Goal: Answer question/provide support: Share knowledge or assist other users

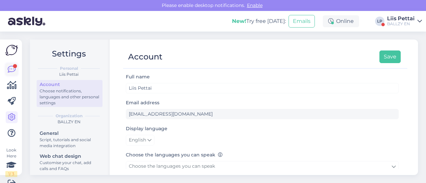
click at [11, 68] on icon at bounding box center [12, 70] width 8 height 8
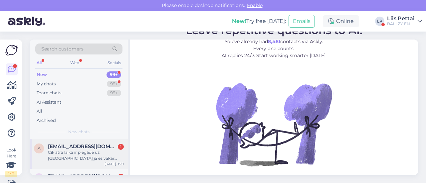
click at [58, 146] on span "[EMAIL_ADDRESS][DOMAIN_NAME]" at bounding box center [82, 147] width 69 height 6
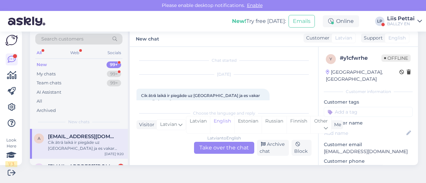
scroll to position [14, 0]
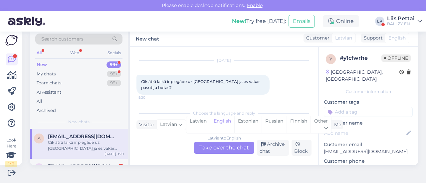
click at [234, 150] on div "Latvian to English Take over the chat" at bounding box center [224, 148] width 60 height 12
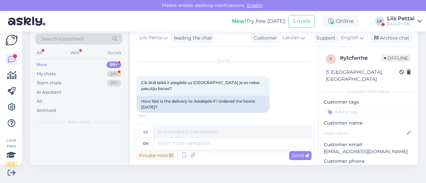
scroll to position [13, 0]
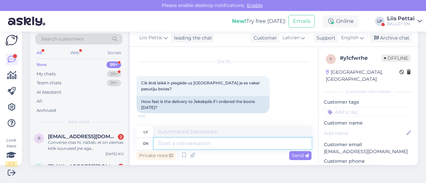
click at [257, 145] on textarea at bounding box center [233, 143] width 158 height 11
type textarea "2-7 wo"
type textarea "2–7"
type textarea "2-7 workdays"
type textarea "2–7 darba dienas"
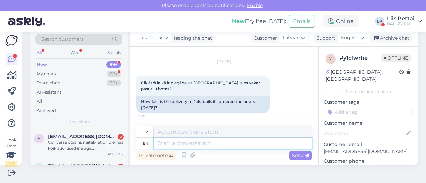
scroll to position [53, 0]
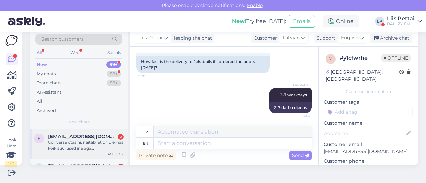
click at [86, 143] on div "Converse ctas hi, näitab, et on olemas kõik suurused jne aga kui peale klikkida…" at bounding box center [86, 146] width 76 height 12
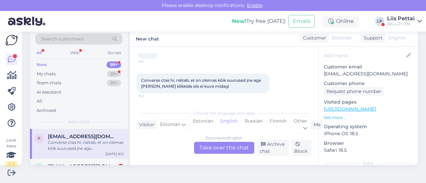
scroll to position [79, 0]
click at [376, 105] on link "https://ballzy.eu/en/men/shoes?page=14" at bounding box center [350, 108] width 52 height 6
click at [206, 146] on div "Estonian to English Take over the chat" at bounding box center [224, 148] width 60 height 12
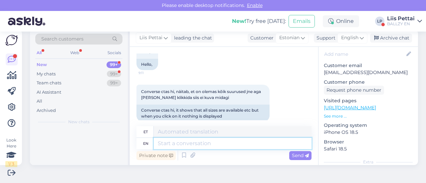
click at [194, 147] on textarea at bounding box center [233, 143] width 158 height 11
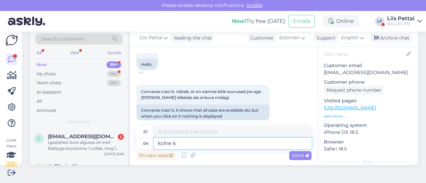
type textarea "kohe ko"
type textarea "kohe"
type textarea "kohe kohe o"
type textarea "kohe kohe"
type textarea "kohe kohe on o"
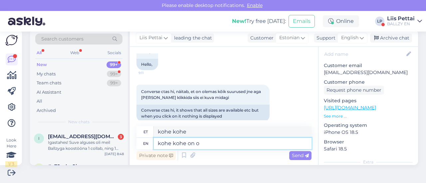
type textarea "kohe kohe peal"
type textarea "kohe kohe on korras"
type textarea "kohe kohe on korra"
type textarea "kohe kohe on korras :)"
type textarea "kohe kohe on korra :)"
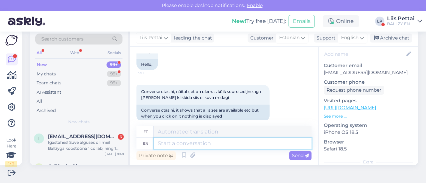
scroll to position [92, 0]
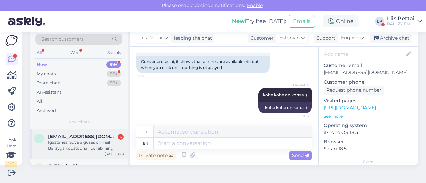
click at [66, 144] on div "Igastahes! Suve alguses oli meil Ballzyga koostööna 1 collab, ning 1 modell oot…" at bounding box center [86, 146] width 76 height 12
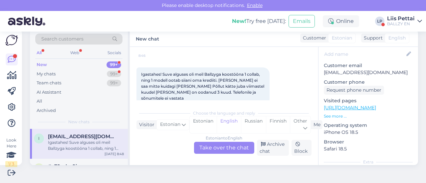
scroll to position [77, 0]
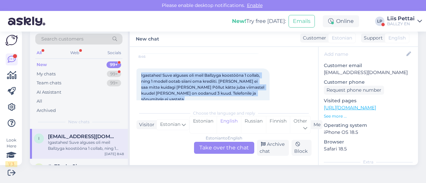
drag, startPoint x: 140, startPoint y: 71, endPoint x: 273, endPoint y: 87, distance: 133.2
click at [269, 87] on div "Igastahes! Suve alguses oli meil Ballzyga koostööna 1 collab, ning 1 modell oot…" at bounding box center [202, 87] width 133 height 38
copy div "Igastahes! Suve alguses oli meil Ballzyga koostööna 1 collab, ning 1 modell oot…"
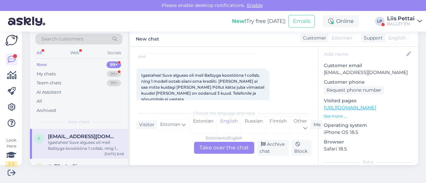
click at [204, 147] on div "Estonian to English Take over the chat" at bounding box center [224, 148] width 60 height 12
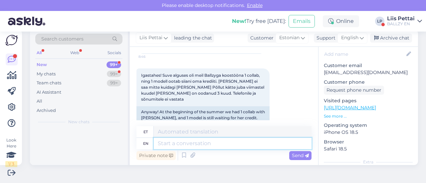
click at [208, 146] on textarea at bounding box center [233, 143] width 158 height 11
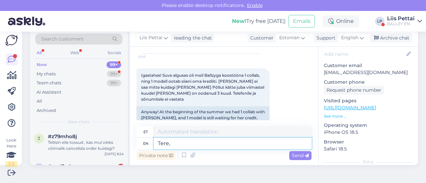
type textarea "Tere, p"
type textarea "Tere,"
type textarea "Tere, palun me"
type textarea "Tere, palun"
type textarea "Tere, palun meie"
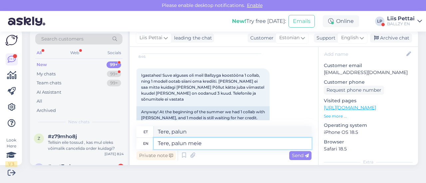
type textarea "Tere, palun meie"
type textarea "Tere, palun meie turundusjuhil selle"
type textarea "Tere, palun meie turundusjuhil"
type textarea "Tere, palun meie turundusjuhil selle a"
type textarea "Tere, palun meie turundusjuhil selle"
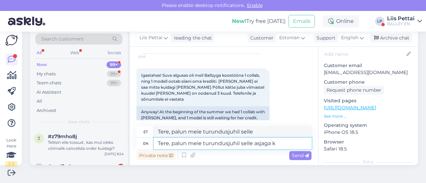
type textarea "Tere, palun meie turundusjuhil selle asjaga ko"
type textarea "Tere, palun meie turundusjuhil selle asjaga"
type textarea "Tere, palun meie turundusjuhil selle asjaga koheselt te"
type textarea "Tere, palun meie turundusjuhil selle asjaga koheselt"
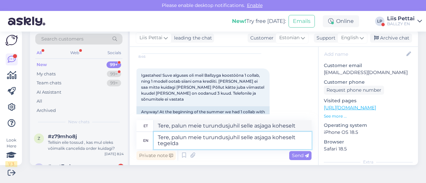
type textarea "Tere, palun meie turundusjuhil selle asjaga koheselt tegelda."
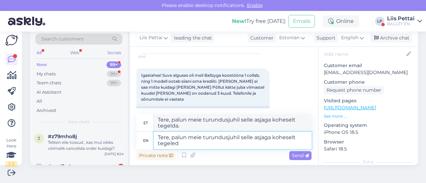
type textarea "Tere, palun meie turundusjuhil selle asjaga koheselt tegeleda"
type textarea "Tere, palun meie turundusjuhil selle asjaga koheselt tegeleda."
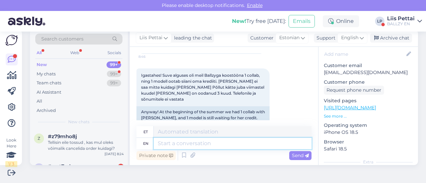
scroll to position [174, 0]
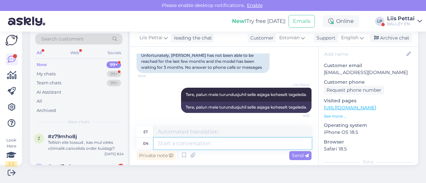
click at [209, 144] on textarea at bounding box center [233, 143] width 158 height 11
type textarea "tähendab, ka"
type textarea "tähendab"
type textarea "tähendab, kas te"
type textarea "tähendab, kas"
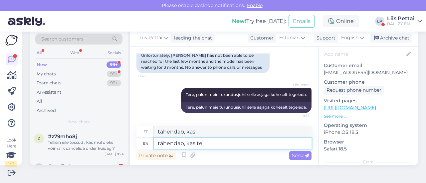
type textarea "tähendab, kas te s"
type textarea "tähendab, kui te"
type textarea "tähendab, kas te saaksite m"
type textarea "tähendab, kui te saate"
type textarea "tähendab, kas te saaksite modelli n"
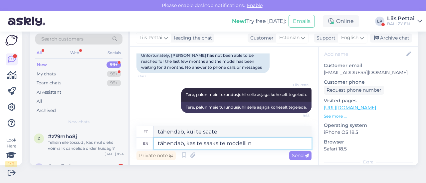
type textarea "tähendab, kas te saaksite modelli"
type textarea "tähendab, kas te saaksite modelli nime ö"
type textarea "tähendab, kas te saaksite mudeli nime"
type textarea "tähendab, kas te saaksite modelli nime öelda, et"
type textarea "tähendab, kas te saaksite modelli nime öelda,"
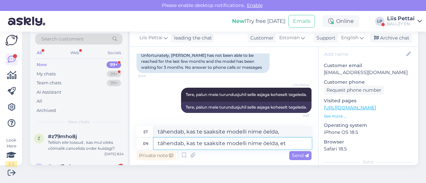
type textarea "tähendab, kas te saaksite modelli nime öelda, et k"
type textarea "tähendab, kas te saaksite modelli nime öelda, et"
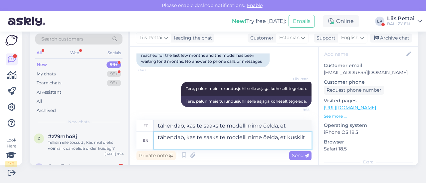
type textarea "tähendab, kas te saaksite modelli nime öelda, et kuskilt i"
type textarea "tähendab, kas te saaksite modelli nime öelda, et kuskilt"
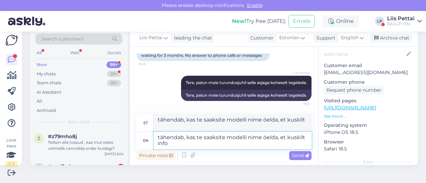
type textarea "tähendab, kas te saaksite modelli nime öelda, et kuskilt info ü"
type textarea "tähendab, kas te saaksite modelli nime öelda, et kuskilt infot"
type textarea "tähendab, kas te saaksite modelli nime öelda, et kuskilt info üles le"
type textarea "tähendab, kas te saaksite modelli nime öelda, et kuskilt info üles"
type textarea "tähendab, kas te saaksite modelli nime öelda, et kuskilt info üles leida äk"
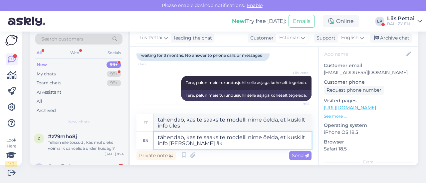
type textarea "tähendab, kas te saaksite modelli nime öelda, et kuskilt infot üles leida"
type textarea "tähendab, kas te saaksite modelli nime öelda, et kuskilt info üles [PERSON_NAME…"
type textarea "tähendab, kas te saaksite mudeli nime öelda, et kuskilt infot üles äkki?"
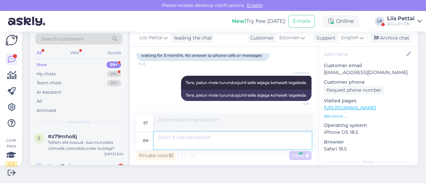
scroll to position [226, 0]
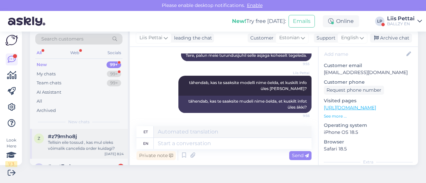
click at [95, 149] on div "Tellisin eile tossud , kas mul oleks võimalik cancelida order kuidagi?" at bounding box center [86, 146] width 76 height 12
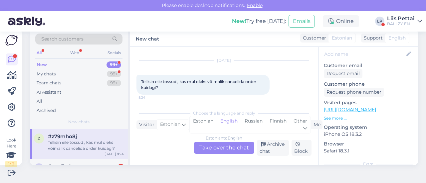
click at [221, 149] on div "Estonian to English Take over the chat" at bounding box center [224, 148] width 60 height 12
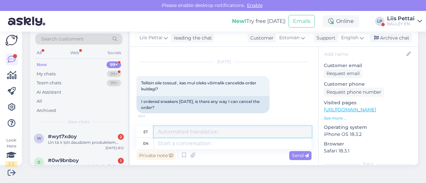
click at [203, 137] on textarea at bounding box center [233, 131] width 158 height 11
click at [203, 143] on textarea at bounding box center [233, 143] width 158 height 11
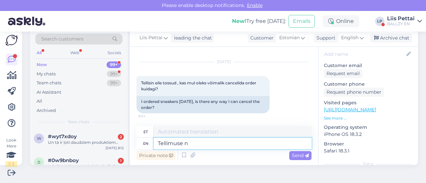
type textarea "Tellimuse nu"
type textarea "Tellimus"
type textarea "Tellimuse number?"
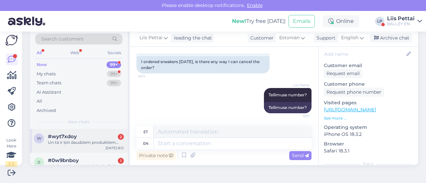
click at [51, 137] on span "#wyt7xdoy" at bounding box center [62, 137] width 29 height 6
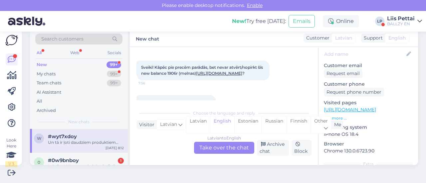
scroll to position [35, 0]
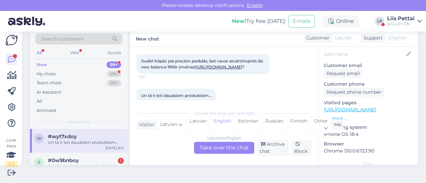
click at [225, 148] on div "Latvian to English Take over the chat" at bounding box center [224, 148] width 60 height 12
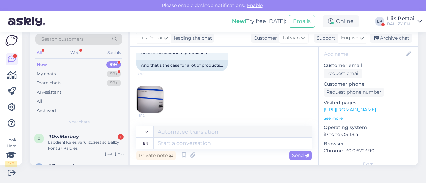
scroll to position [110, 0]
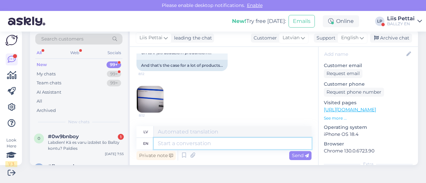
click at [218, 140] on textarea at bounding box center [233, 143] width 158 height 11
type textarea "we ar"
type textarea "mēs"
type textarea "we are"
type textarea "mēs esam"
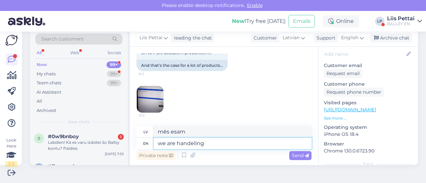
type textarea "we are handeling t"
type textarea "mēs nodarbojamies"
type textarea "we are handeling it"
type textarea "mēs ar to tiekam galā"
type textarea "we are handeling it right now"
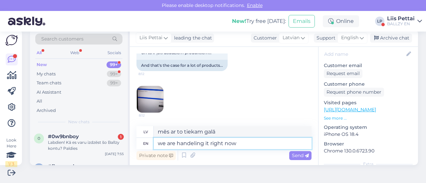
type textarea "mēs ar to tiekam galā pareizi"
type textarea "we are handeling it right now, i"
type textarea "Mēs ar to šobrīd tiekam galā,"
type textarea "we are handeling it right now, it wi"
type textarea "mēs ar to tiekam galā tieši tagad,"
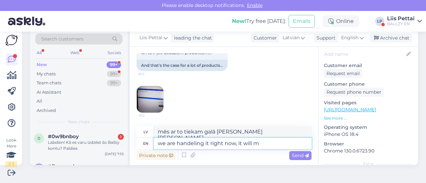
type textarea "we are handeling it right now, it will me"
type textarea "mēs ar to tiekam galā tieši tagad, tas notiks"
type textarea "we are handeling it right now, it will me oka"
type textarea "mēs ar to tiekam galā tieši tagad, tas man izdosies"
type textarea "we are handeling it right now, it will me okay s"
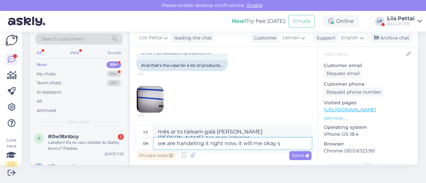
type textarea "Mēs ar to tiekam galā tieši tagad, viss būs kārtībā"
type textarea "we are handeling it right now, it will me okay soon"
type textarea "Mēs to risinām tieši tagad, drīz viss būs kārtībā"
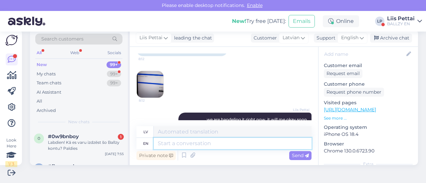
scroll to position [152, 0]
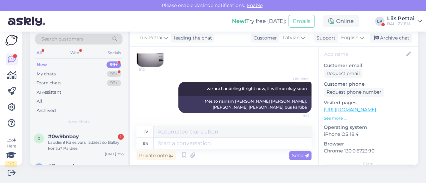
click at [334, 107] on link "https://ballzy.eu/en/product/new-balance-1906r-m1906ra-4-5-cnf" at bounding box center [350, 110] width 52 height 6
click at [70, 155] on div "0 #0w9bnboy 1 Labdien! Kā es varu izdzēst šo Ballzy kontu? Paldies Sep 8 7:55" at bounding box center [79, 144] width 98 height 30
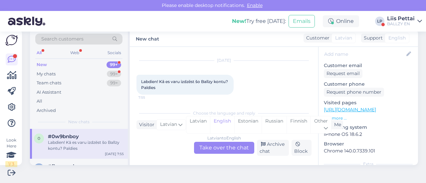
click at [211, 147] on div "Latvian to English Take over the chat" at bounding box center [224, 148] width 60 height 12
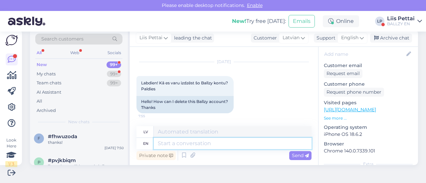
click at [211, 148] on textarea at bounding box center [233, 143] width 158 height 11
type textarea "kui ü"
type textarea "kui"
type textarea "k"
type textarea "if yo"
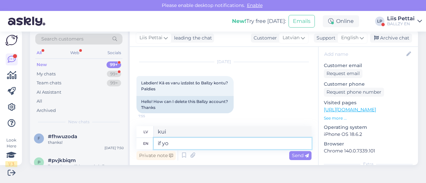
type textarea "ja"
type textarea "if you tell"
type textarea "ja tu"
type textarea "if you tell us"
type textarea "ja tu teiksi"
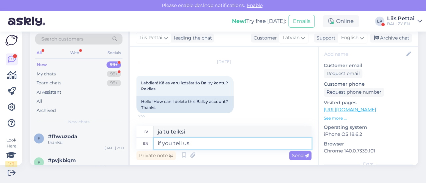
type textarea "if you tell us y"
type textarea "ja jūs mums pastāstīsiet"
type textarea "if you"
type textarea "ja tu teiksi"
type textarea "i"
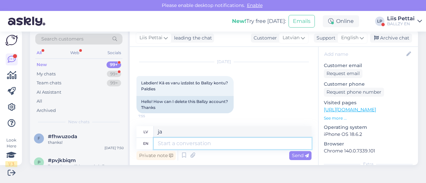
type textarea "ja tu"
type textarea "send"
type textarea "sūtīt"
type textarea "send please"
type textarea "lūdzu, sūtiet"
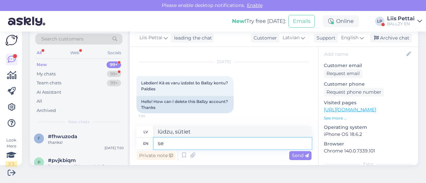
type textarea "s"
type textarea "sūtīt"
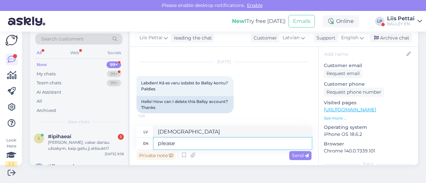
type textarea "please s"
type textarea "lūdzu"
type textarea "please send"
type textarea "lūdzu, sūtiet"
type textarea "please send r"
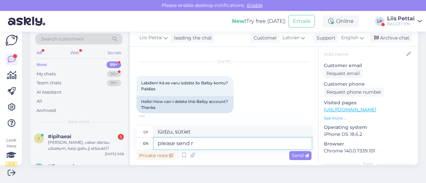
type textarea "lūdzu, sūtiet r"
type textarea "please send"
type textarea "lūdzu, sūtiet"
type textarea "please send email w"
type textarea "lūdzu, sūtiet e-pastu"
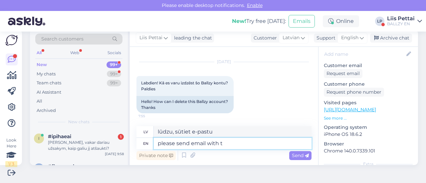
type textarea "please send email with th"
type textarea "lūdzu, sūtiet e-pastu ar"
type textarea "please send email with this"
type textarea "lūdzu, nosūtiet e-pastu ar šo"
type textarea "please send email with this inqu"
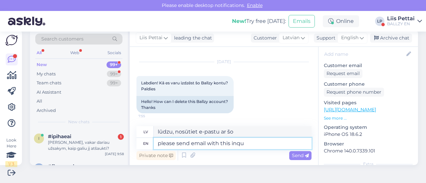
type textarea "lūdzu, nosūtiet e-pastu ar šo jautājumu"
type textarea "please send email with this inqueri"
type textarea "lūdzu, sūtiet e-pastu ar šo pieprasījumu"
type textarea "please send email with this inqueri to k"
type textarea "lūdzu, sūtiet e-pastu ar šo pieprasījumu uz"
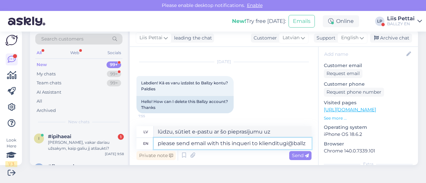
scroll to position [14, 0]
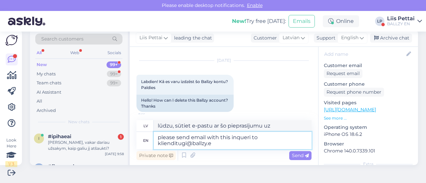
type textarea "please send email with this inqueri to [EMAIL_ADDRESS][DOMAIN_NAME]"
type textarea "Lūdzu, sūtiet e-pastu ar šo pieprasījumu uz klienditugi@ballzy.eu"
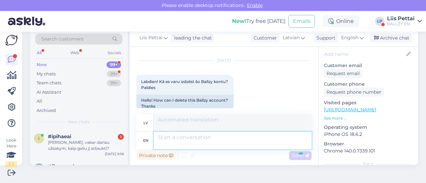
scroll to position [59, 0]
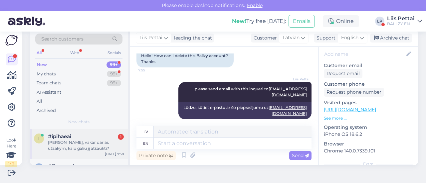
click at [87, 146] on div "[PERSON_NAME], vakar dariau užsakym, kaip galiu jį atšaukti?" at bounding box center [86, 146] width 76 height 12
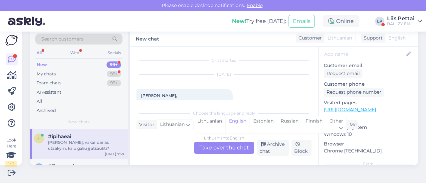
scroll to position [14, 0]
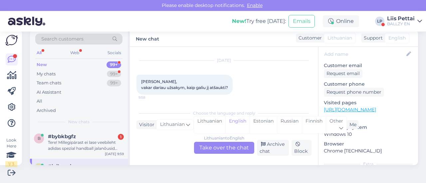
click at [226, 145] on div "Lithuanian to English Take over the chat" at bounding box center [224, 148] width 60 height 12
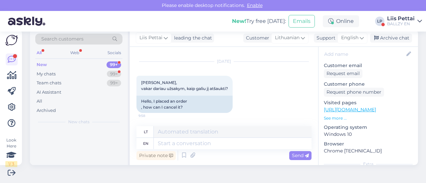
scroll to position [13, 0]
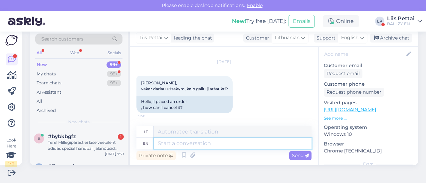
click at [227, 143] on textarea at bounding box center [233, 143] width 158 height 11
type textarea "your"
type textarea "tavo"
type textarea "your order n"
type textarea "jūsų užsakymas"
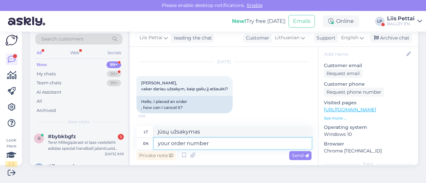
type textarea "your order number?"
type textarea "jūsų užsakymo numeris?"
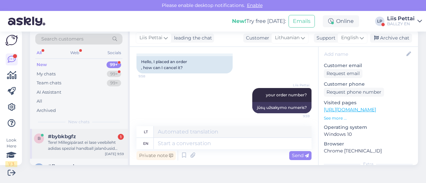
click at [47, 141] on div "b #bybkbgfz 1 Tere! Millegipärast ei lase veebileht adidas spezial handball jal…" at bounding box center [79, 143] width 90 height 18
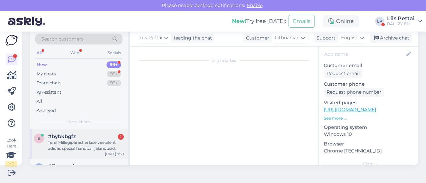
scroll to position [14, 0]
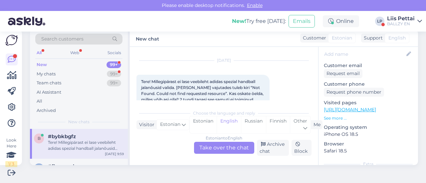
click at [219, 150] on div "Estonian to English Take over the chat" at bounding box center [224, 148] width 60 height 12
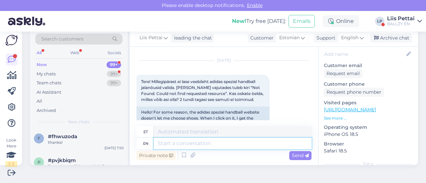
click at [201, 145] on textarea at bounding box center [233, 143] width 158 height 11
type textarea "jaa, te"
type textarea "jaa,"
type textarea "jaa, tegele"
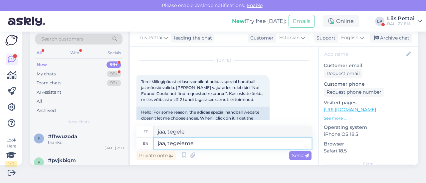
type textarea "jaa, tegeleme o"
type textarea "jaa, tegeleme"
type textarea "jaa, tegeleme olukorraga, het"
type textarea "jaa, tegeleme olukorraga"
type textarea "jaa, tegeleme olukorraga, hetkel"
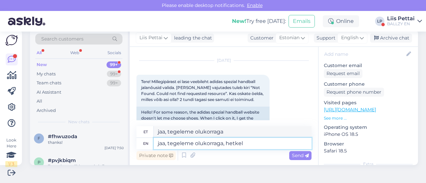
type textarea "jaa, tegeleme olukorraga, hetkel"
type textarea "jaa, tegeleme olukorraga, hetkel arendaja la"
type textarea "jaa, tegeleme olukorraga, hetkel arendaja"
type textarea "jaa, tegeleme olukorraga, hetkel arendaja lahendab err"
type textarea "jaa, tegeleme olukorraga, hetkel arendaja lahendab"
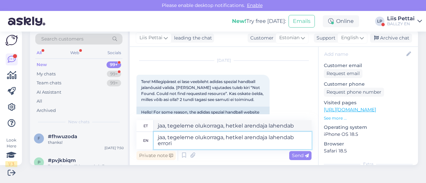
type textarea "jaa, tegeleme olukorraga, hetkel arendaja lahendab errorit"
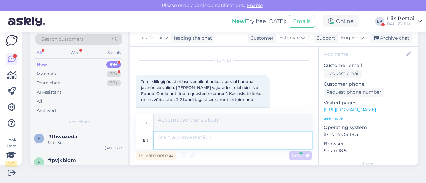
scroll to position [82, 0]
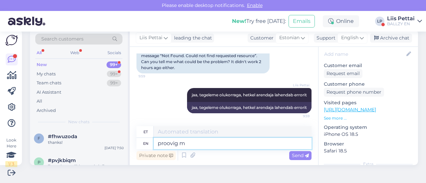
type textarea "proovig"
type textarea "proovi"
type textarea "proovige mõne a"
type textarea "proovige mõnda"
type textarea "proovige mõne aja pär"
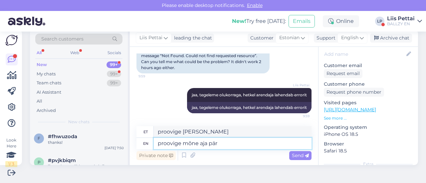
type textarea "proovige mõnda aega"
type textarea "proovige mõne aja pärast u"
type textarea "proovige mõnda aega pärast"
type textarea "proovige mõne [PERSON_NAME] uuesti"
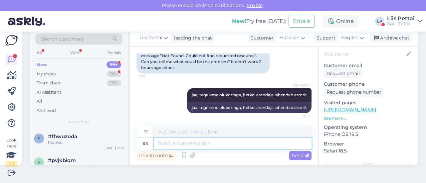
scroll to position [122, 0]
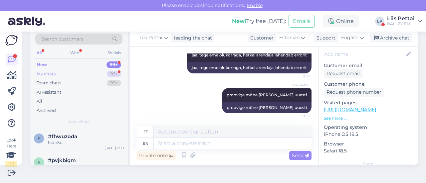
click at [50, 73] on div "My chats" at bounding box center [46, 74] width 19 height 7
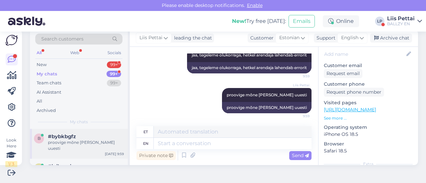
click at [76, 138] on div "#bybkbgfz" at bounding box center [86, 137] width 76 height 6
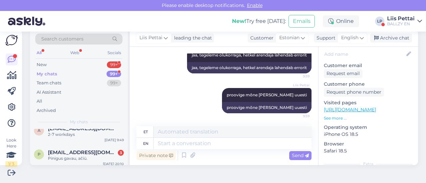
scroll to position [213, 0]
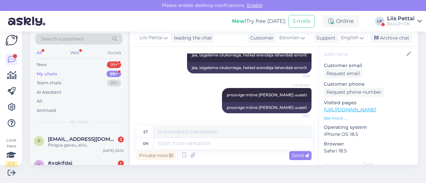
click at [76, 142] on div "Pinigus gavau, ačiū." at bounding box center [86, 145] width 76 height 6
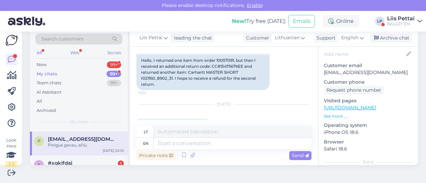
scroll to position [254, 0]
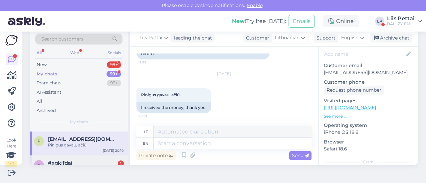
click at [73, 160] on div "#xgkifdaj 1" at bounding box center [86, 163] width 76 height 6
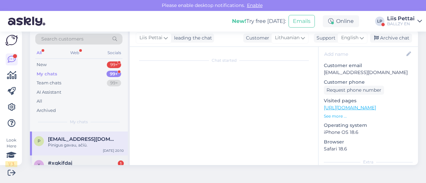
scroll to position [203, 0]
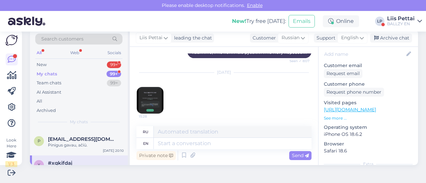
click at [152, 91] on img at bounding box center [150, 100] width 27 height 27
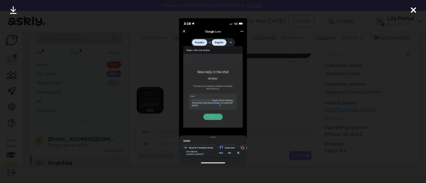
click at [145, 147] on div at bounding box center [213, 91] width 426 height 183
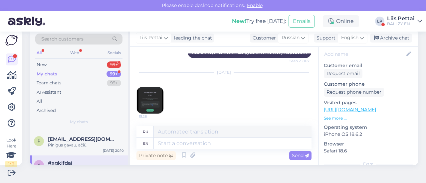
click at [149, 102] on img at bounding box center [150, 100] width 27 height 27
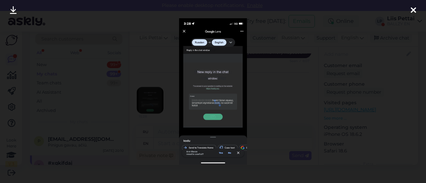
click at [93, 141] on div at bounding box center [213, 91] width 426 height 183
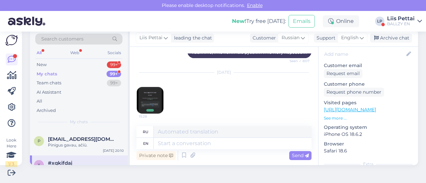
click at [397, 21] on div "Liis Pettai BALLZY EN" at bounding box center [401, 21] width 28 height 11
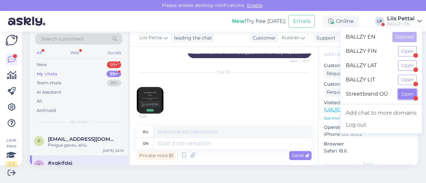
click at [404, 97] on button "Open" at bounding box center [407, 94] width 19 height 10
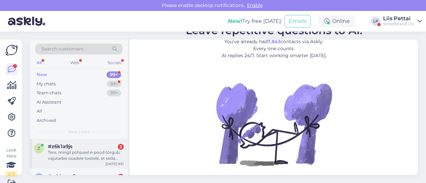
click at [103, 145] on div "#z6k1a9js 3" at bounding box center [86, 147] width 76 height 6
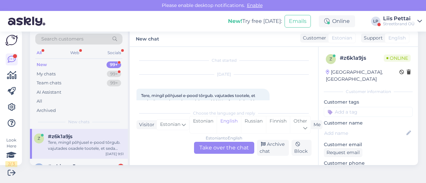
scroll to position [114, 0]
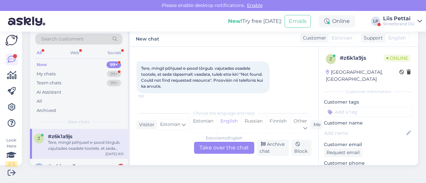
click at [235, 149] on div "Estonian to English Take over the chat" at bounding box center [224, 148] width 60 height 12
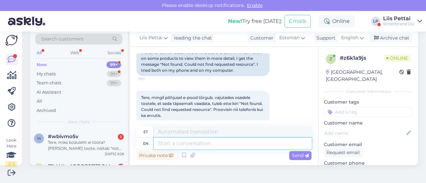
click at [212, 145] on textarea at bounding box center [233, 143] width 158 height 11
type textarea "j"
type textarea "tegeleme ol"
type textarea "tegeleme"
type textarea "tegeleme olukorraga"
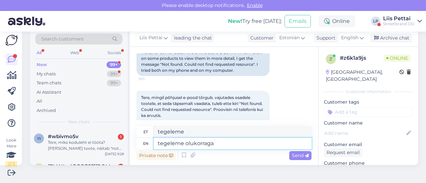
type textarea "tegeleme olukorraga"
type textarea "tegeleme olukorraga- are"
type textarea "tegeleme olukorraga-"
type textarea "tegeleme olukorraga- arendajad te"
type textarea "tegeleme olukorraga- arendajad"
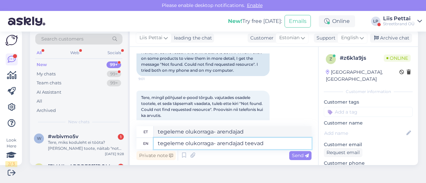
type textarea "tegeleme olukorraga- arendajad teevad s"
type textarea "tegeleme olukorraga- arendajad teevad"
type textarea "tegeleme olukorraga- arendajad teevad selle ko"
type textarea "tegeleme olukorraga- arendajad teevad selle"
type textarea "tegeleme olukorraga- arendajad teevad selle korda ja"
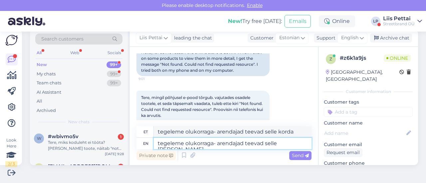
type textarea "tegeleme olukorraga- arendajad teevad selle korda ja"
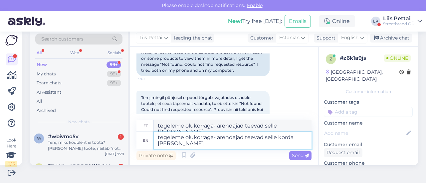
type textarea "tegeleme olukorraga- arendajad teevad selle korda ja mõne"
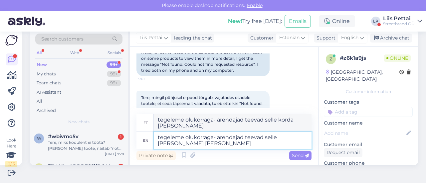
type textarea "tegeleme olukorraga- arendajad teevad selle korda ja mõne aja p"
type textarea "tegeleme olukorraga- arendajad teevad selle korda ja mõne aja"
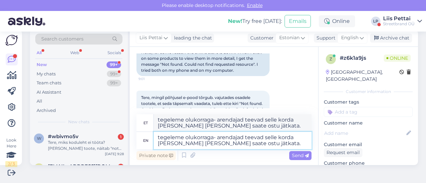
drag, startPoint x: 157, startPoint y: 138, endPoint x: 254, endPoint y: 149, distance: 97.6
click at [254, 149] on textarea "tegeleme olukorraga- arendajad teevad selle korda [PERSON_NAME] [PERSON_NAME] s…" at bounding box center [233, 140] width 158 height 17
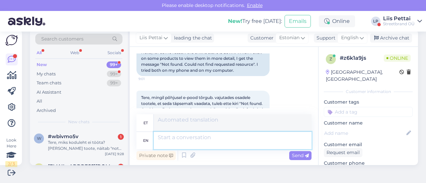
scroll to position [228, 0]
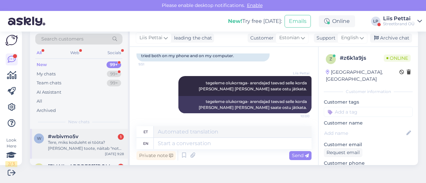
click at [83, 139] on div "#wbivmo5v 1" at bounding box center [86, 137] width 76 height 6
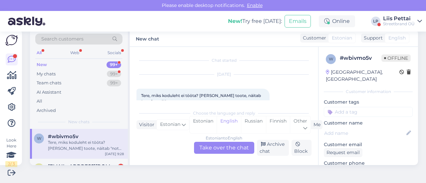
scroll to position [14, 0]
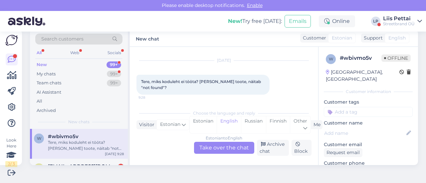
click at [224, 147] on div "Estonian to English Take over the chat" at bounding box center [224, 148] width 60 height 12
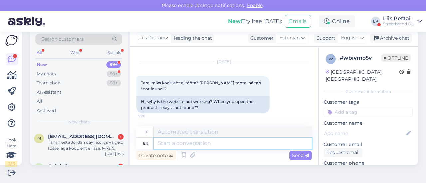
click at [193, 145] on textarea at bounding box center [233, 143] width 158 height 11
paste textarea "tegeleme olukorraga- arendajad teevad selle korda [PERSON_NAME] [PERSON_NAME] s…"
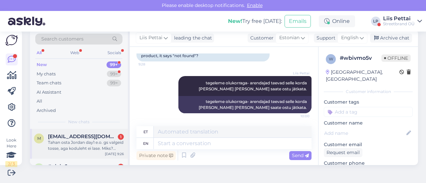
click at [80, 143] on div "Tahan osta Jordan day1 e.o. gs valgeid tosse, aga koduleht ei lase. Miks? Ükskõ…" at bounding box center [86, 146] width 76 height 12
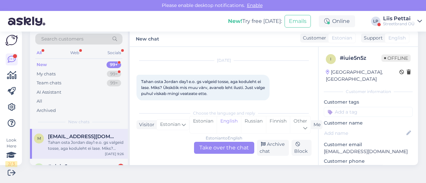
click at [225, 147] on div "Estonian to English Take over the chat" at bounding box center [224, 148] width 60 height 12
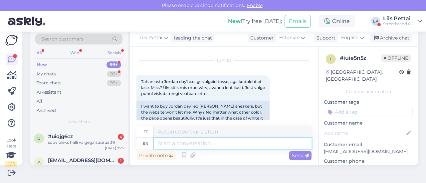
click at [200, 143] on textarea at bounding box center [233, 143] width 158 height 11
paste textarea "tegeleme olukorraga- arendajad teevad selle korda [PERSON_NAME] [PERSON_NAME] s…"
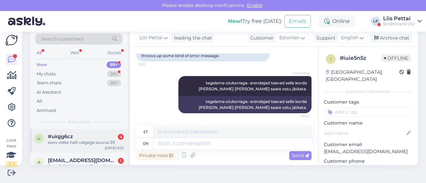
click at [108, 140] on div "soov oleks halli valgega suurus 39" at bounding box center [86, 143] width 76 height 6
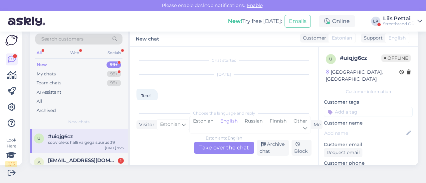
scroll to position [95, 0]
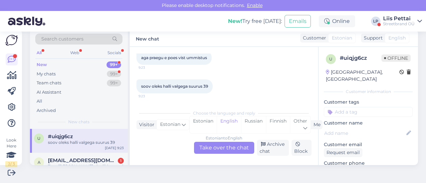
click at [226, 149] on div "Estonian to English Take over the chat" at bounding box center [224, 148] width 60 height 12
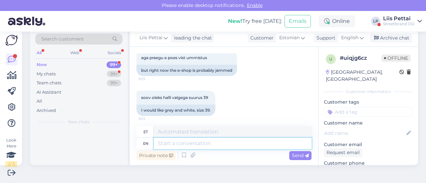
click at [201, 144] on textarea at bounding box center [233, 143] width 158 height 11
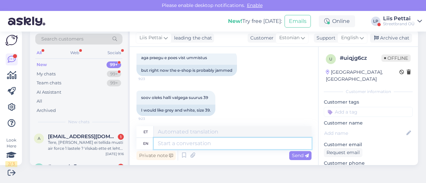
paste textarea "tegeleme olukorraga- arendajad teevad selle korda [PERSON_NAME] [PERSON_NAME] s…"
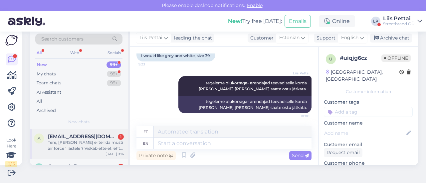
click at [88, 143] on div "Tere, miks sa ei tellida musti air force 1 lastele ? Viskab ette et leht pole s…" at bounding box center [86, 146] width 76 height 12
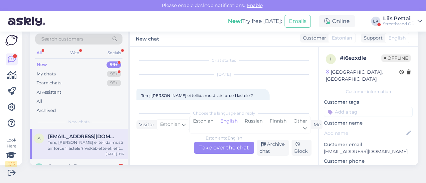
scroll to position [14, 0]
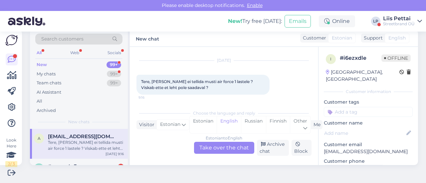
click at [223, 153] on div "Estonian to English Take over the chat" at bounding box center [224, 148] width 60 height 12
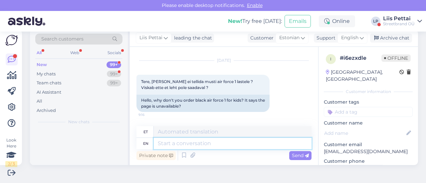
click at [197, 142] on textarea at bounding box center [233, 143] width 158 height 11
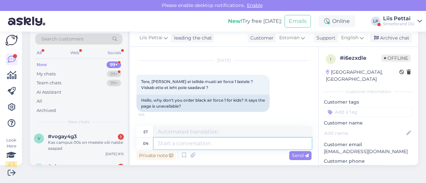
paste textarea "tegeleme olukorraga- arendajad teevad selle korda [PERSON_NAME] [PERSON_NAME] s…"
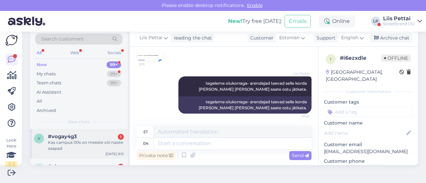
click at [48, 139] on div "v #vogay4g3 1 Kas campus 00s on meeste või naiste saapad" at bounding box center [79, 143] width 90 height 18
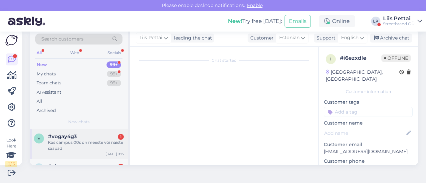
scroll to position [9, 0]
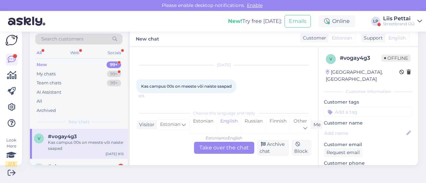
click at [231, 149] on div "Estonian to English Take over the chat" at bounding box center [224, 148] width 60 height 12
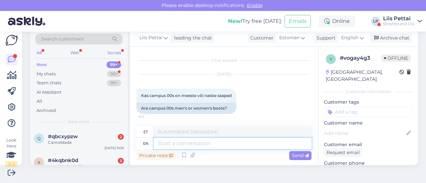
click at [212, 144] on textarea at bounding box center [233, 143] width 158 height 11
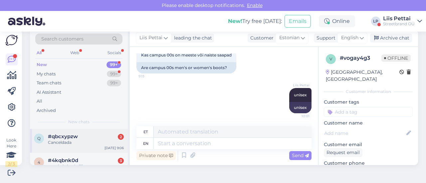
click at [43, 136] on div "q" at bounding box center [39, 139] width 10 height 10
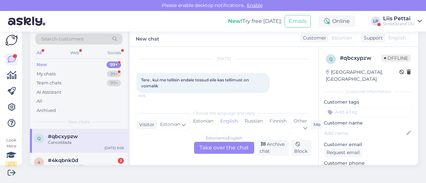
scroll to position [44, 0]
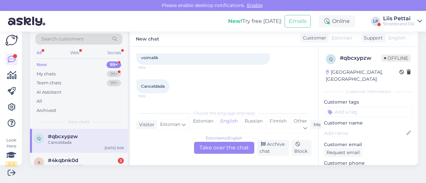
click at [221, 150] on div "Estonian to English Take over the chat" at bounding box center [224, 148] width 60 height 12
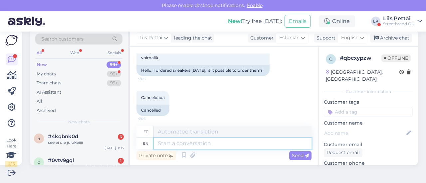
click at [213, 144] on textarea at bounding box center [233, 143] width 158 height 11
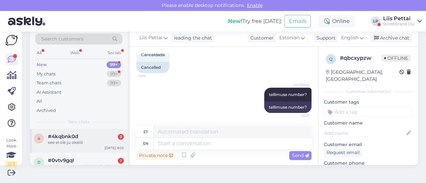
click at [52, 141] on div "see ei ole ju okeiiii" at bounding box center [86, 143] width 76 height 6
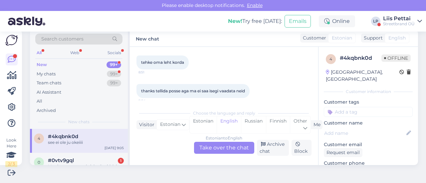
scroll to position [0, 0]
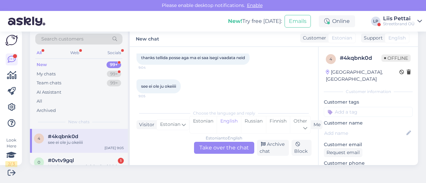
click at [229, 149] on div "Estonian to English Take over the chat" at bounding box center [224, 148] width 60 height 12
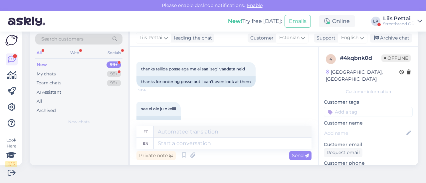
scroll to position [78, 0]
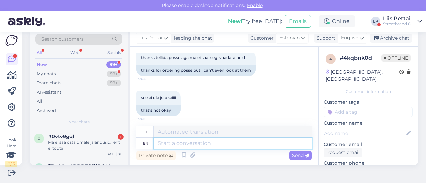
click at [226, 145] on textarea at bounding box center [233, 143] width 158 height 11
paste textarea "tegeleme olukorraga- arendajad teevad selle korda [PERSON_NAME] [PERSON_NAME] s…"
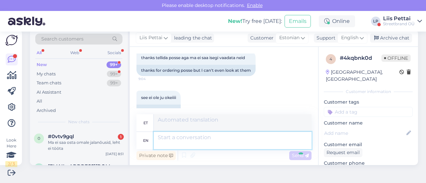
scroll to position [132, 0]
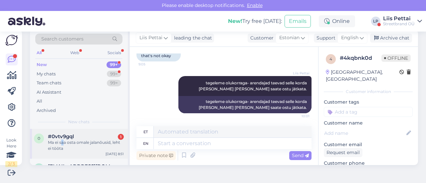
click at [63, 143] on div "Ma ei saa osta omale jalanõusid, leht ei tööta" at bounding box center [86, 146] width 76 height 12
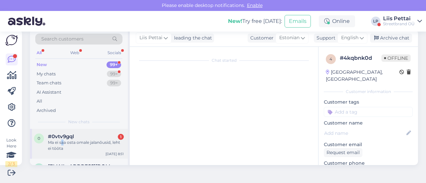
scroll to position [0, 0]
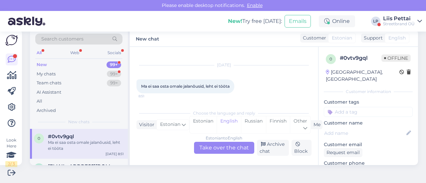
click at [209, 147] on div "Estonian to English Take over the chat" at bounding box center [224, 148] width 60 height 12
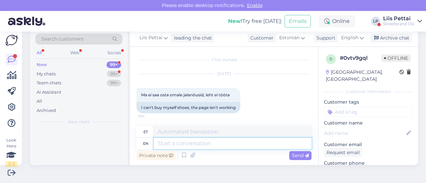
click at [192, 146] on textarea at bounding box center [233, 143] width 158 height 11
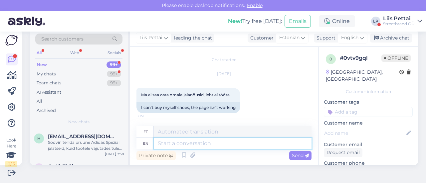
paste textarea "tegeleme olukorraga- arendajad teevad selle korda [PERSON_NAME] [PERSON_NAME] s…"
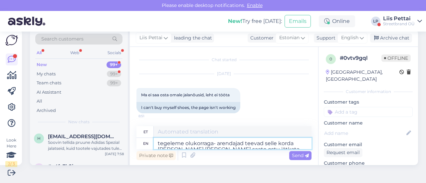
scroll to position [7, 0]
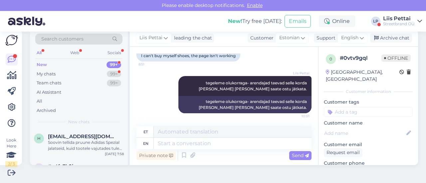
drag, startPoint x: 97, startPoint y: 138, endPoint x: 134, endPoint y: 144, distance: 38.0
click at [97, 138] on span "[EMAIL_ADDRESS][DOMAIN_NAME]" at bounding box center [82, 137] width 69 height 6
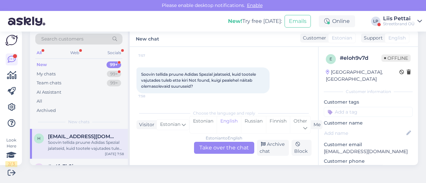
click at [208, 143] on div "Estonian to English Take over the chat" at bounding box center [224, 148] width 60 height 12
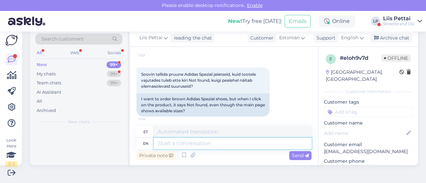
click at [175, 145] on textarea at bounding box center [233, 143] width 158 height 11
paste textarea "tegeleme olukorraga- arendajad teevad selle korda [PERSON_NAME] [PERSON_NAME] s…"
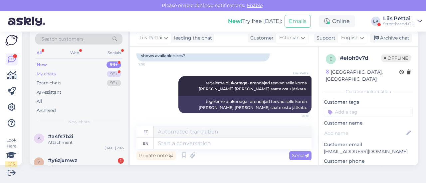
click at [80, 72] on div "My chats 99+" at bounding box center [78, 73] width 87 height 9
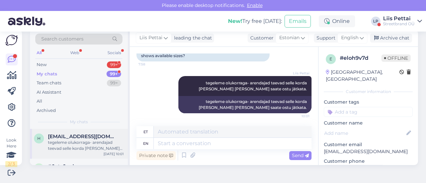
click at [92, 147] on div "tegeleme olukorraga- arendajad teevad selle korda [PERSON_NAME] [PERSON_NAME] s…" at bounding box center [86, 146] width 76 height 12
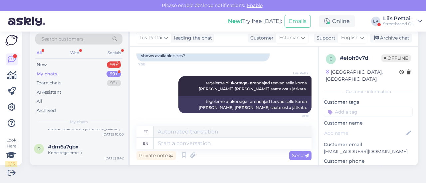
scroll to position [279, 0]
click at [66, 150] on div "Kohe tegeleme :)" at bounding box center [86, 151] width 76 height 6
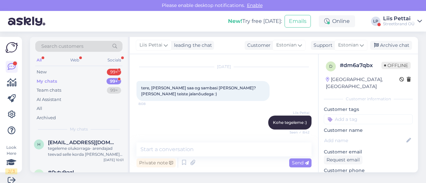
scroll to position [0, 0]
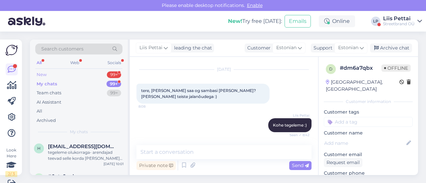
click at [73, 72] on div "New 99+" at bounding box center [78, 74] width 87 height 9
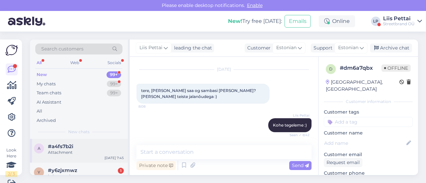
click at [68, 154] on div "Attachment" at bounding box center [86, 153] width 76 height 6
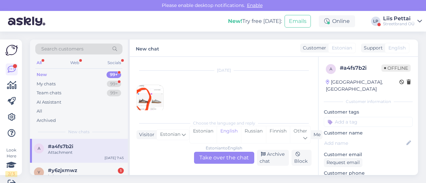
scroll to position [10, 0]
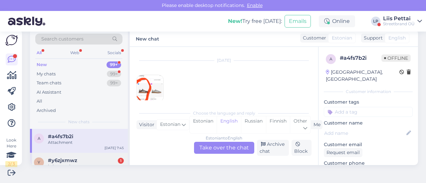
click at [68, 165] on div "jo jo wsg nigggaaaaaa" at bounding box center [86, 167] width 76 height 6
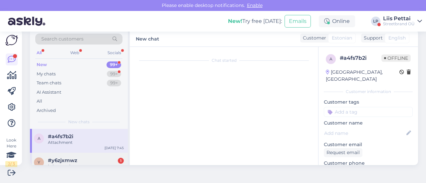
scroll to position [9, 0]
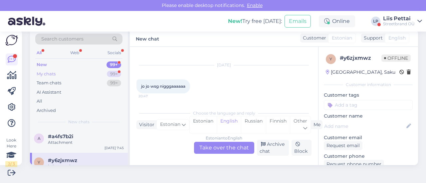
click at [54, 75] on div "My chats" at bounding box center [46, 74] width 19 height 7
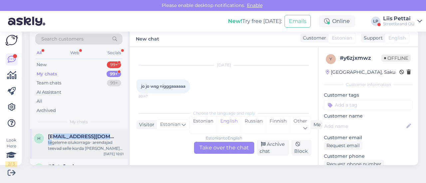
click at [53, 139] on div "helensildnik@hotmail.com tegeleme olukorraga- arendajad teevad selle korda ja m…" at bounding box center [86, 143] width 76 height 18
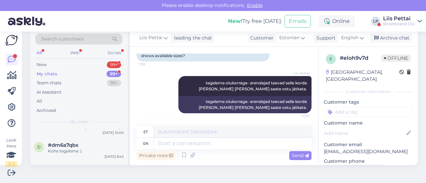
scroll to position [279, 0]
click at [392, 20] on div "Liis Pettai" at bounding box center [399, 18] width 32 height 5
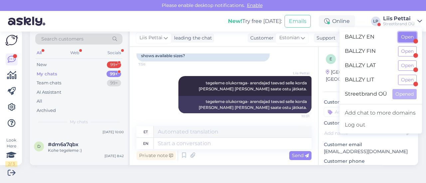
click at [405, 39] on button "Open" at bounding box center [407, 37] width 19 height 10
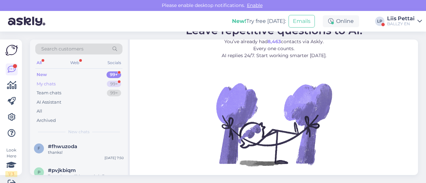
click at [55, 80] on div "My chats 99+" at bounding box center [78, 83] width 87 height 9
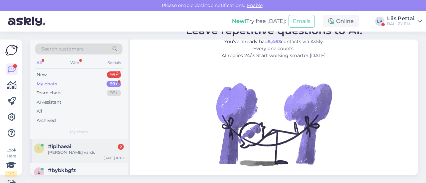
click at [55, 148] on span "#ipihaeai" at bounding box center [59, 147] width 23 height 6
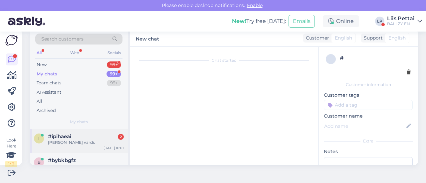
scroll to position [156, 0]
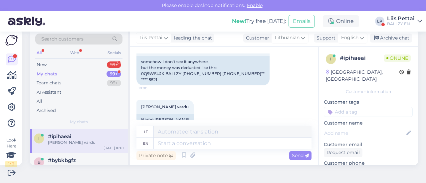
drag, startPoint x: 313, startPoint y: 109, endPoint x: 311, endPoint y: 100, distance: 9.0
click at [311, 100] on div "Chat started Sep 8 2025 Laba diena, vakar dariau užsakym, kaip galiu jį atšaukt…" at bounding box center [274, 106] width 288 height 118
click at [288, 124] on div "Chat started Sep 8 2025 Laba diena, vakar dariau užsakym, kaip galiu jį atšaukt…" at bounding box center [224, 106] width 188 height 118
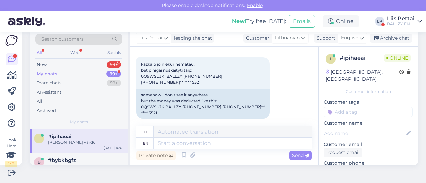
scroll to position [125, 0]
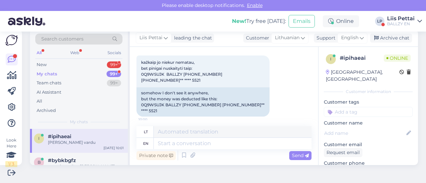
click at [273, 124] on div "Vaida Surniniene vardu 10:01 Name Vaida Surniniene" at bounding box center [223, 144] width 175 height 40
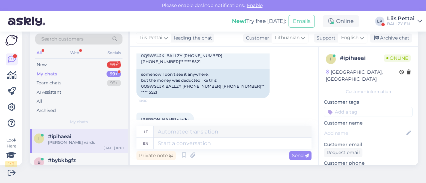
scroll to position [156, 0]
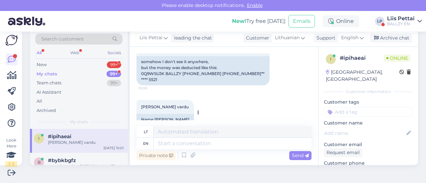
drag, startPoint x: 154, startPoint y: 106, endPoint x: 190, endPoint y: 110, distance: 36.1
click at [190, 114] on div "Name [PERSON_NAME]" at bounding box center [165, 119] width 58 height 11
copy div "Vaida Surniniene"
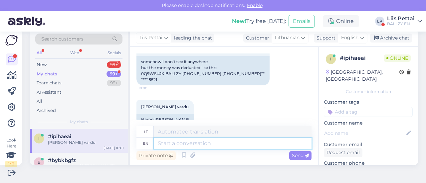
click at [209, 146] on textarea at bounding box center [233, 143] width 158 height 11
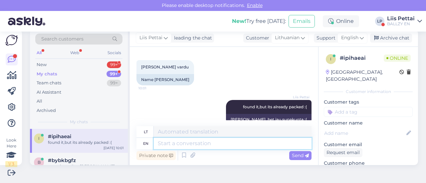
click at [209, 146] on textarea at bounding box center [233, 143] width 158 height 11
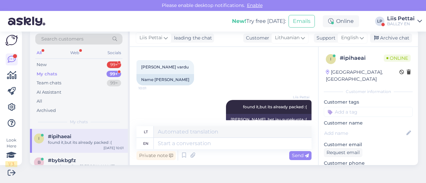
click at [404, 20] on div "Liis Pettai" at bounding box center [401, 18] width 28 height 5
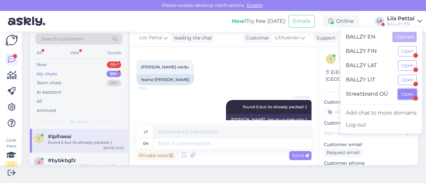
click at [402, 89] on button "Open" at bounding box center [407, 94] width 19 height 10
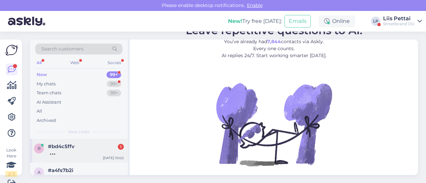
click at [56, 149] on span "#bd4c5ffv" at bounding box center [61, 147] width 27 height 6
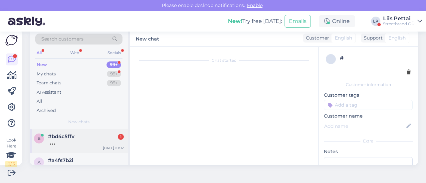
scroll to position [9, 0]
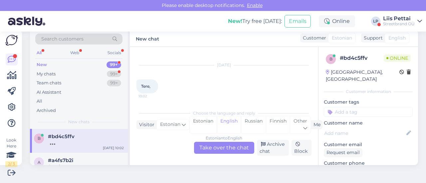
click at [220, 149] on div "Estonian to English Take over the chat" at bounding box center [224, 148] width 60 height 12
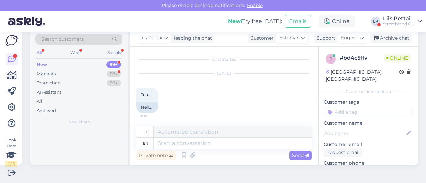
scroll to position [1, 0]
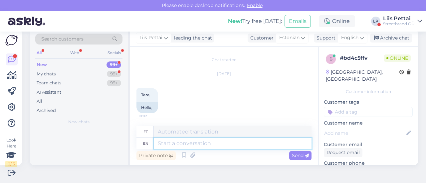
click at [223, 139] on textarea at bounding box center [233, 143] width 158 height 11
paste textarea "Vaida Surniniene"
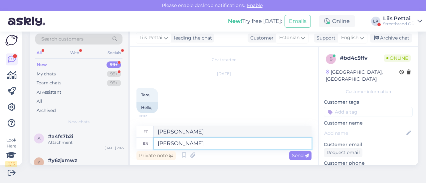
drag, startPoint x: 221, startPoint y: 146, endPoint x: 167, endPoint y: 148, distance: 54.6
click at [167, 148] on textarea "Vaida Surniniene" at bounding box center [233, 143] width 158 height 11
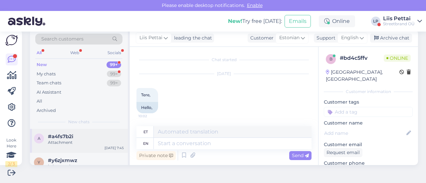
click at [90, 148] on div "a #a4fs7b2i Attachment [DATE] 7:45" at bounding box center [79, 141] width 98 height 24
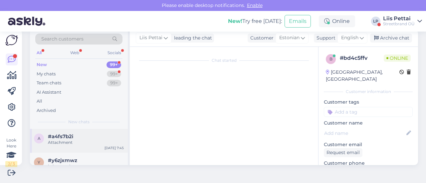
scroll to position [14, 0]
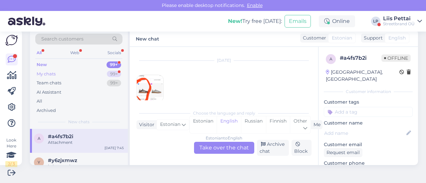
click at [55, 72] on div "My chats" at bounding box center [46, 74] width 19 height 7
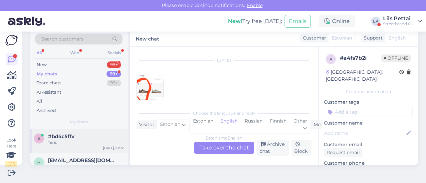
click at [57, 144] on div "Tere," at bounding box center [86, 143] width 76 height 6
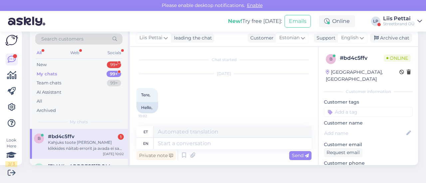
scroll to position [59, 0]
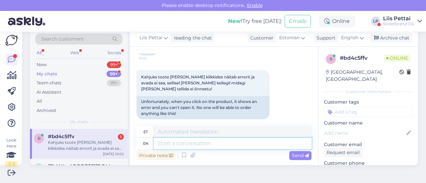
click at [193, 147] on textarea at bounding box center [233, 143] width 158 height 11
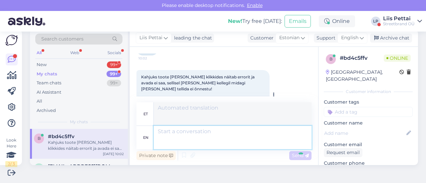
scroll to position [122, 0]
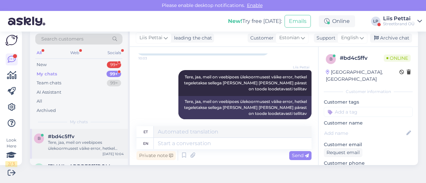
click at [80, 142] on div "Tere, jaa, meil on veebipoes ülekoormusest väike error, hetkel tegeletakse sell…" at bounding box center [86, 146] width 76 height 12
click at [73, 65] on div "New 99+" at bounding box center [78, 64] width 87 height 9
click at [71, 147] on div "Tere, ei [PERSON_NAME] leht. Vans Ua old skool. Tahtsin teada on Tartu poes num…" at bounding box center [86, 146] width 76 height 12
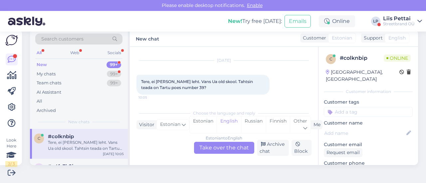
click at [217, 147] on div "Estonian to English Take over the chat" at bounding box center [224, 148] width 60 height 12
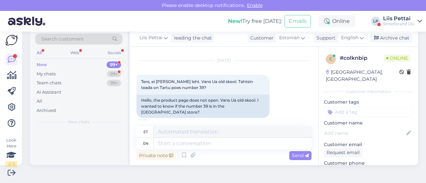
scroll to position [13, 0]
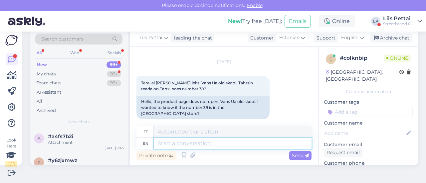
click at [206, 146] on textarea at bounding box center [233, 143] width 158 height 11
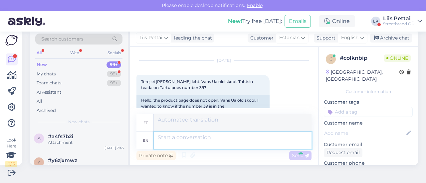
scroll to position [65, 0]
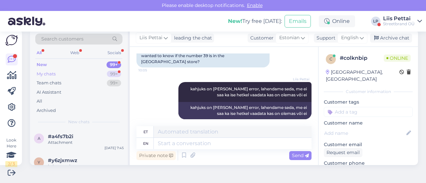
click at [89, 77] on div "My chats 99+" at bounding box center [78, 73] width 87 height 9
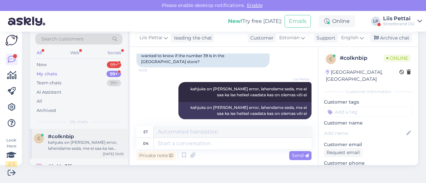
click at [60, 144] on div "kahjuks on [PERSON_NAME] error, lahendame seda, me ei saa ka ise hetkel vaadata…" at bounding box center [86, 146] width 76 height 12
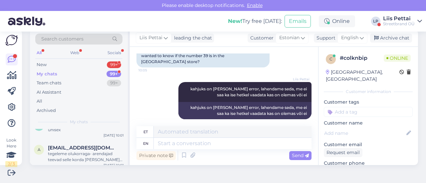
scroll to position [180, 0]
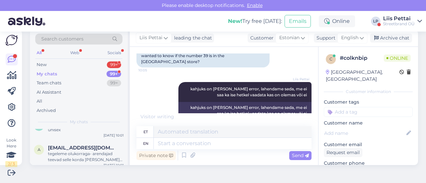
click at [400, 20] on div "Liis Pettai" at bounding box center [399, 18] width 32 height 5
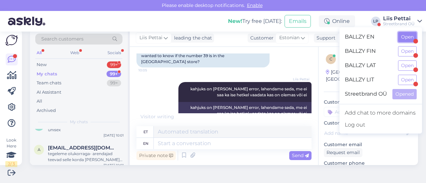
click at [402, 36] on button "Open" at bounding box center [407, 37] width 19 height 10
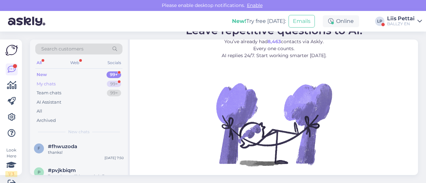
click at [62, 83] on div "My chats 99+" at bounding box center [78, 83] width 87 height 9
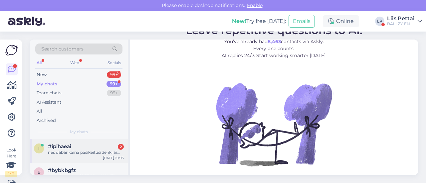
click at [76, 152] on div "nes dabar kaina pasikeitusi ženkliai..." at bounding box center [86, 153] width 76 height 6
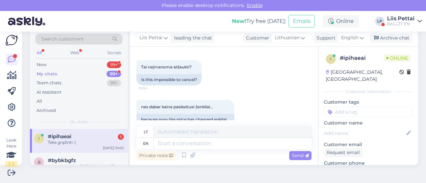
scroll to position [316, 0]
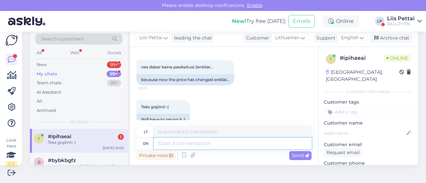
click at [175, 148] on textarea at bounding box center [233, 143] width 158 height 11
click at [277, 140] on textarea at bounding box center [233, 143] width 158 height 11
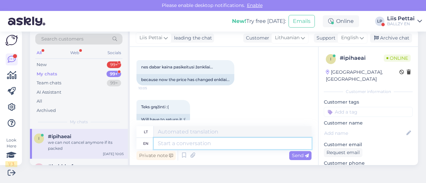
scroll to position [356, 0]
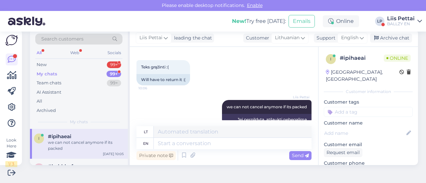
click at [86, 59] on div "Search customers All Web Socials New 99+ My chats 99+ Team chats 99+ AI Assista…" at bounding box center [79, 79] width 98 height 99
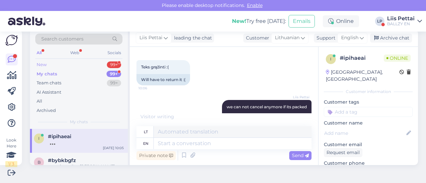
click at [85, 66] on div "New 99+" at bounding box center [78, 64] width 87 height 9
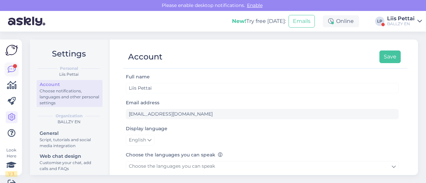
click at [10, 69] on icon at bounding box center [12, 70] width 8 height 8
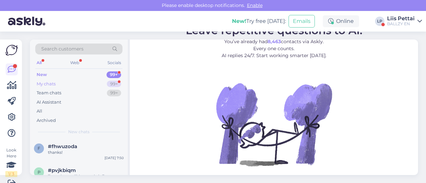
click at [70, 82] on div "My chats 99+" at bounding box center [78, 83] width 87 height 9
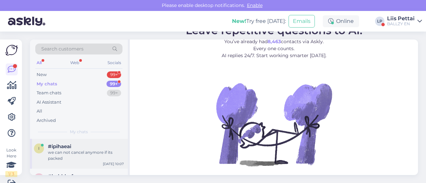
click at [61, 147] on span "#ipihaeai" at bounding box center [59, 147] width 23 height 6
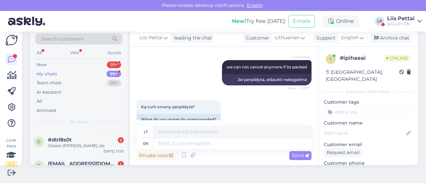
scroll to position [273, 0]
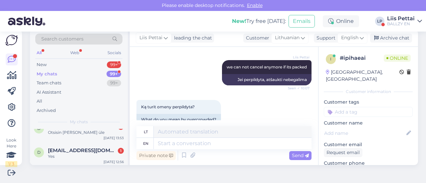
click at [61, 148] on span "[EMAIL_ADDRESS][DOMAIN_NAME]" at bounding box center [82, 151] width 69 height 6
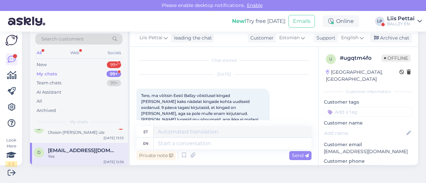
scroll to position [1447, 0]
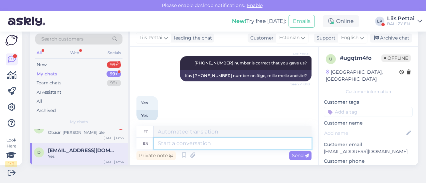
click at [206, 142] on textarea at bounding box center [233, 143] width 158 height 11
type textarea "well"
type textarea "hästi"
type textarea "well its i"
type textarea "noh, see on"
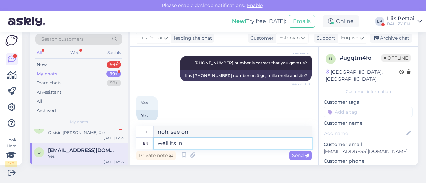
type textarea "well its in"
type textarea "noh, see on sees"
type textarea "well its in parcel ma"
type textarea "noh, see on pakis"
type textarea "well its in parcel machine a"
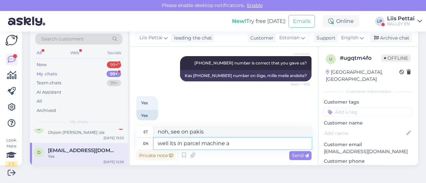
type textarea "noh, see on pakiautomaadis"
type textarea "well its in parcel machine along time,"
type textarea "noh, see on pakiautomaadis aja jooksul,"
type textarea "well its in parcel machine along time, do y"
type textarea "noh, see on pakiautomaadis aja jooksul, tee seda"
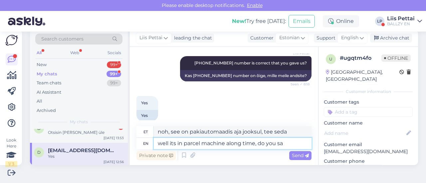
type textarea "well its in parcel machine along time, do you say"
type textarea "noh, see on pakiautomaadis aja jooksul, eks?"
type textarea "well its in parcel machine along time, do you say t"
type textarea "noh, see on pakiautomaadis aja jooksul, kas sa ütled?"
type textarea "well its in parcel machine along time, do you say that y"
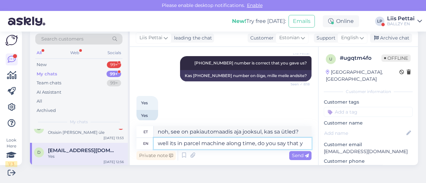
type textarea "noh, see on pakiautomaadis aja jooksul, kas sa ütled seda?"
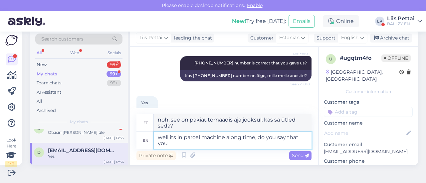
type textarea "well its in parcel machine along time, do you say that you d"
type textarea "noh, see on pakiautomaadis aja jooksul, kas sa ütled, et sina"
type textarea "well its in parcel machine along time, do you say that you dont"
type textarea "noh, see on pakiautomaadis aja jooksul, kas sa ütled, et sa ei"
type textarea "well its in parcel machine along time, do you say that yo"
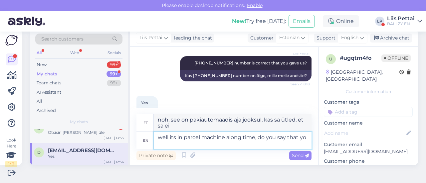
type textarea "noh, see on pakiautomaadis aja jooksul, kas sa ütled, et sina"
type textarea "well its in parcel machine along time, do you say that you have n"
type textarea "noh, see on pakiautomaadis aja jooksul, kas sa ütled, et sul on"
type textarea "well its in parcel machine along time, do you say that you have not r"
type textarea "Noh, see on pakiautomaadis aja jooksul, kas sa ütled, et sul pole seda olnud?"
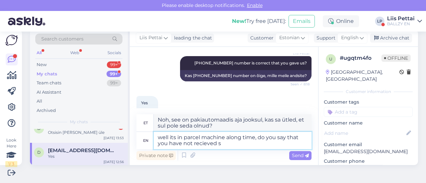
type textarea "well its in parcel machine along time, do you say that you have not recieved sm"
type textarea "noh, see on pakiautomaadis aja jooksul, kas sa ütled, et sa pole [PERSON_NAME] …"
type textarea "well its in parcel machine along time, do you say that you have not recieved sm…"
type textarea "noh, see on pakiautomaadis ajapikku, kas sa ütled, et sa pole SMS-i saanud?"
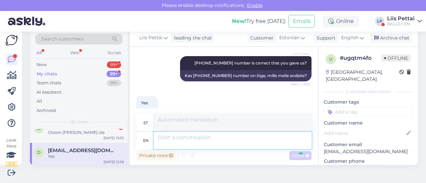
scroll to position [1513, 0]
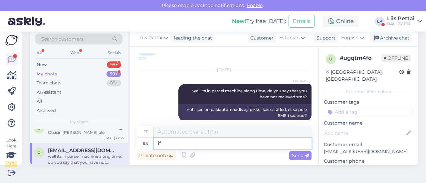
type textarea "if y"
type textarea "kui"
type textarea "if you s"
type textarea "kui sina"
type textarea "if you say t"
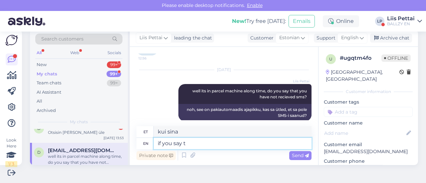
type textarea "kui sa ütled"
type textarea "if you say that n"
type textarea "kui [PERSON_NAME] ütled"
type textarea "if you say that number i"
type textarea "kui sa ütled selle numbri"
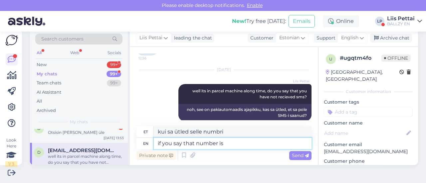
type textarea "if you say that number is"
type textarea "kui sa ütled, et see number on"
type textarea "if you say that number is correct"
type textarea "kui sa ütled, et see number on õige"
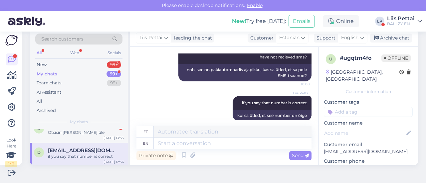
click at [63, 154] on div "if you say that number is correct" at bounding box center [86, 157] width 76 height 6
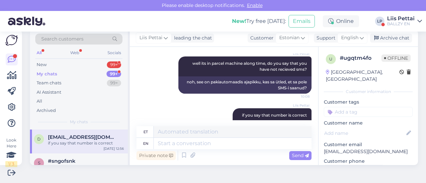
scroll to position [1539, 0]
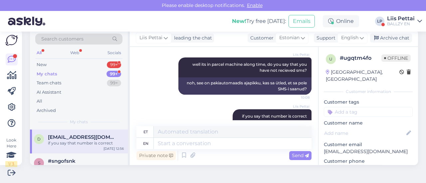
click at [72, 140] on div "if you say that number is correct" at bounding box center [86, 143] width 76 height 6
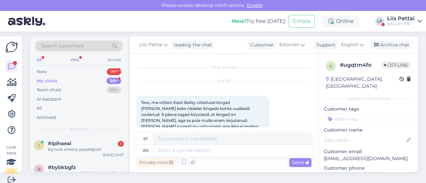
scroll to position [0, 0]
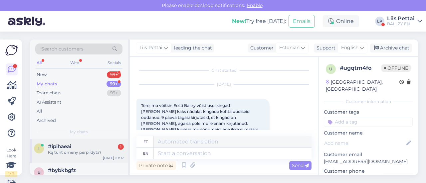
click at [73, 148] on div "#ipihaeai 1" at bounding box center [86, 147] width 76 height 6
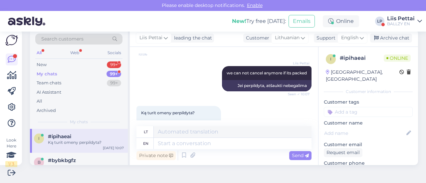
scroll to position [396, 0]
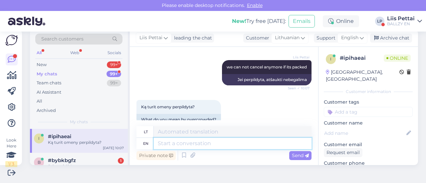
click at [233, 147] on textarea at bounding box center [233, 143] width 158 height 11
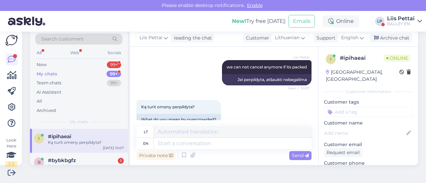
click at [78, 167] on div "Search customers All Web Socials New 99+ My chats 99+ Team chats 99+ AI Assista…" at bounding box center [226, 98] width 400 height 152
click at [82, 161] on div "#bybkbgfz 1" at bounding box center [86, 161] width 76 height 6
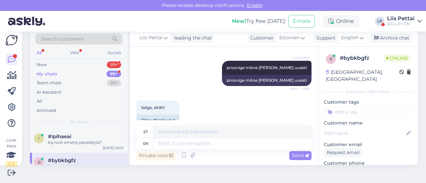
scroll to position [162, 0]
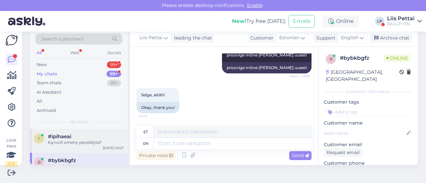
click at [79, 143] on div "Ką turit omeny perpildyta?" at bounding box center [86, 143] width 76 height 6
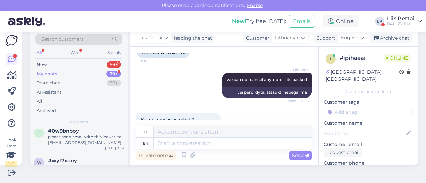
scroll to position [53, 0]
click at [79, 143] on div "please send email with this inqueri to [EMAIL_ADDRESS][DOMAIN_NAME]" at bounding box center [86, 140] width 76 height 12
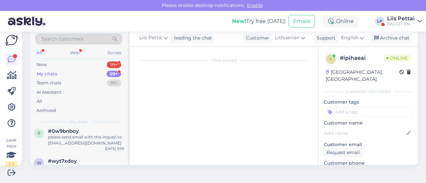
scroll to position [59, 0]
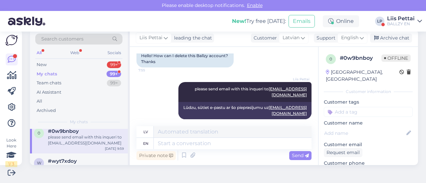
click at [408, 18] on div "Liis Pettai" at bounding box center [401, 18] width 28 height 5
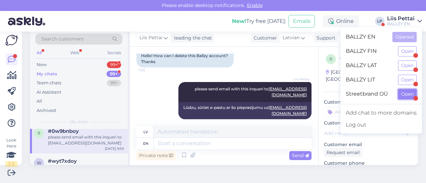
click at [403, 95] on button "Open" at bounding box center [407, 94] width 19 height 10
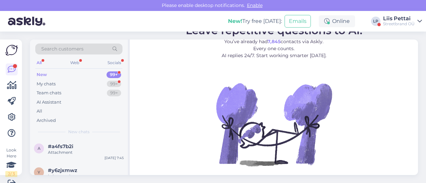
click at [63, 73] on div "New 99+" at bounding box center [78, 74] width 87 height 9
click at [61, 158] on div "a #a4fs7b2i Attachment [DATE] 7:45" at bounding box center [79, 151] width 98 height 24
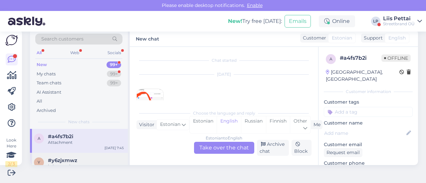
scroll to position [14, 0]
click at [65, 71] on div "My chats 99+" at bounding box center [78, 73] width 87 height 9
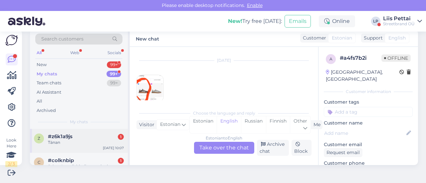
click at [63, 143] on div "Tänan" at bounding box center [86, 143] width 76 height 6
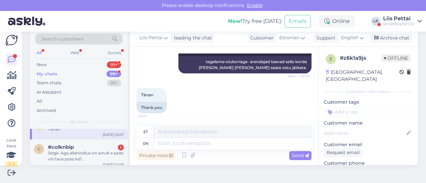
scroll to position [27, 0]
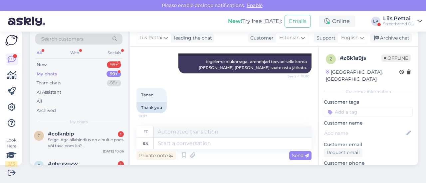
click at [63, 142] on div "Selge. Aga allahindlus on ainult e poes või tava poes ka? [GEOGRAPHIC_DATA]" at bounding box center [86, 143] width 76 height 12
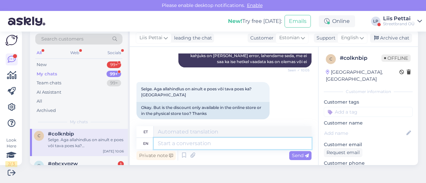
click at [217, 146] on textarea at bounding box center [233, 143] width 158 height 11
type textarea "võite kü"
type textarea "[PERSON_NAME]"
type textarea "võite küsida ka"
type textarea "[PERSON_NAME] küsida"
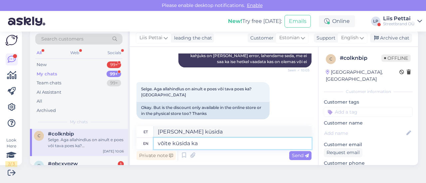
type textarea "võite küsida ka"
type textarea "võida küsida ka"
type textarea "võite küsida ka tavapoes jah"
type textarea "võida küsida ka tavapoes"
type textarea "võite küsida ka tavapoes jah, na"
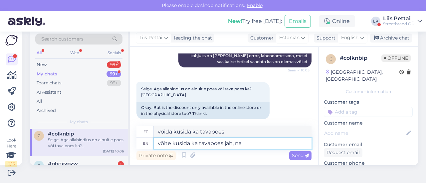
type textarea "soovi ka tavapoes jah,"
type textarea "võite küsida ka tavapoes jah, nad ei"
type textarea "võis küsida ka tavapoes jah, nad"
type textarea "võite küsida ka tavapoes jah, nad ei"
type textarea "võis küsida ka tavapoes jah, nad ei"
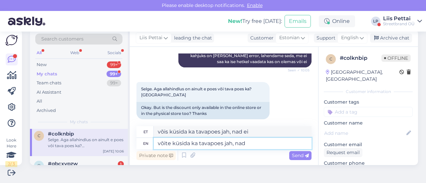
type textarea "võite küsida ka tavapoes jah, nad t"
type textarea "võib küsida ka tavapoes jah, nad"
type textarea "võite küsida ka tavapoes jah, nad tavaliselt är"
type textarea "võidab ka tavapoes jah, nad tavaliselt"
type textarea "võite küsida ka tavapoes jah, nad tavaliselt ära ei s"
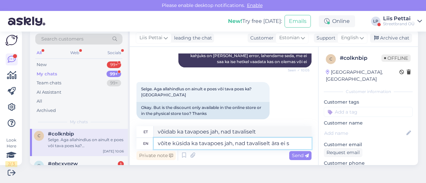
type textarea "võidab ka tavapoes jah, nad tavaliselt ära"
type textarea "võite küsida ka tavapoes jah, nad tavaliselt ära ei saa"
type textarea "võidab ka tavapoes jah, nad tavaliselt ära ei"
type textarea "võite küsida ka tavapoes jah, nad tavaliselt ära [PERSON_NAME] :"
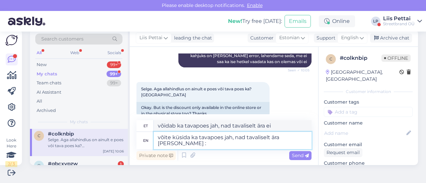
type textarea "võid ka küsida tavapoes jah, nad tavaliselt ära [PERSON_NAME]"
type textarea "võite küsida ka tavapoes jah, nad tavaliselt ära [PERSON_NAME] :P"
type textarea "võidab ka tavapoes jah, nad tavaliselt ära [PERSON_NAME] :P"
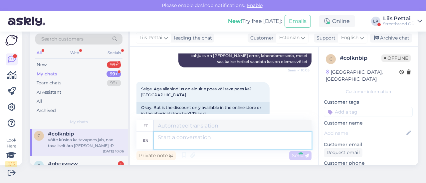
scroll to position [156, 0]
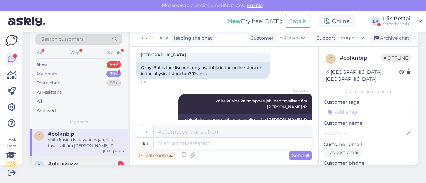
click at [56, 161] on span "#qbcxypzw" at bounding box center [63, 164] width 30 height 6
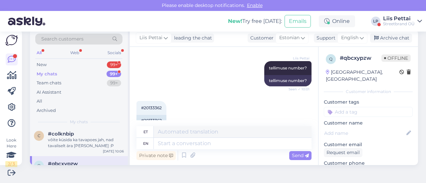
scroll to position [132, 0]
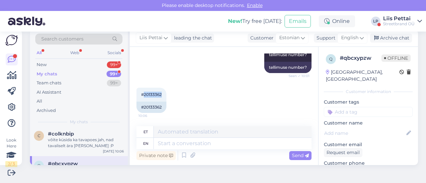
drag, startPoint x: 144, startPoint y: 93, endPoint x: 174, endPoint y: 94, distance: 29.3
click at [174, 94] on div "#20133362 10:06 #20133362" at bounding box center [223, 100] width 175 height 40
copy span "20133362"
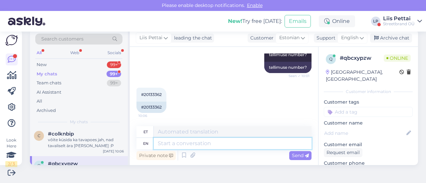
click at [211, 140] on textarea at bounding box center [233, 143] width 158 height 11
type textarea "kahjuks o"
type textarea "kahjuks"
type textarea "kahjuks on pak"
type textarea "kahjuks peal"
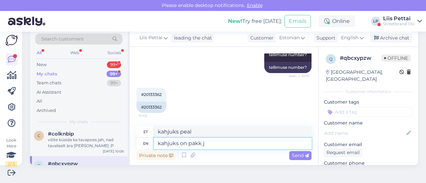
type textarea "kahjuks on pakk jõ"
type textarea "kahjuks on pakk"
type textarea "kahjuks on pakk jõutu"
type textarea "kahjuks on pakk jõudu"
type textarea "kahjuks on pakk jõutud"
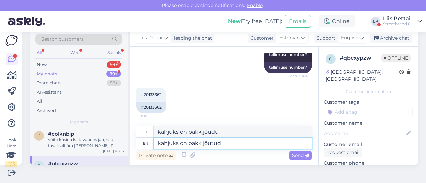
type textarea "kahjuks on pakk jõudnud"
type textarea "kahjuks on pakk jõutud ära pakk"
type textarea "kahjuks on pakk jõudnud ära"
type textarea "kahjuks on pakk jõutud ära pakkida"
type textarea "kahjuks on pakk jõutud ära pakida"
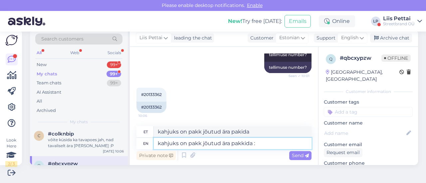
type textarea "kahjuks on pakk jõutud ära pakkida :("
type textarea "kahjuks on pakk jõutud ära pakida :("
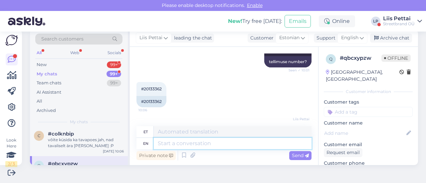
scroll to position [172, 0]
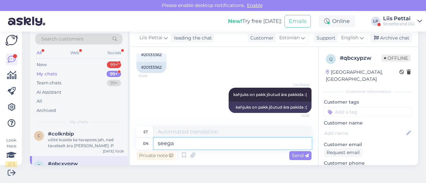
type textarea "seega t"
type textarea "seega"
type textarea "seega tühistada ena"
type textarea "seega tühistama"
type textarea "seega tühistada enam ei"
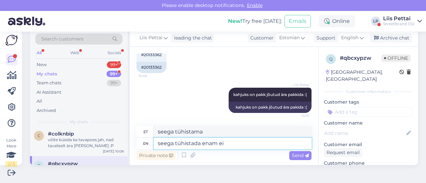
type textarea "seega tühista enam"
type textarea "seega tühistada enam ei sa"
type textarea "seega tühjendada enam ei"
type textarea "seega tühistada enam ei saa"
type textarea "seega tühjendada enam ei saa"
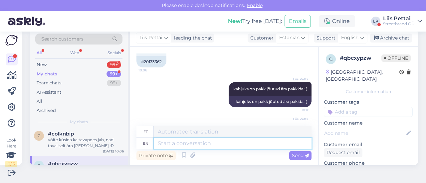
scroll to position [212, 0]
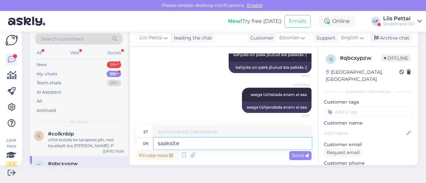
type textarea "saaksite p"
type textarea "saaksiit"
type textarea "saaksite paki ko"
type textarea "saaksiit pakistani"
type textarea "saaksite paki kohetagastada"
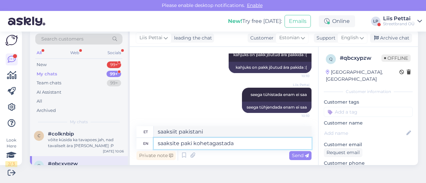
type textarea "saaksite pakistani kohatagastada"
type textarea "saaksite"
type textarea "saaksiit pakistani"
type textarea "s"
type textarea "saaksiit"
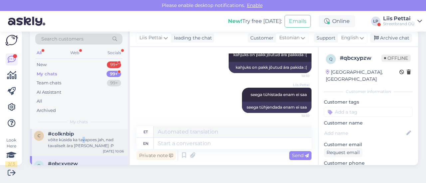
click at [83, 141] on div "võite küsida ka tavapoes jah, nad tavaliselt ära [PERSON_NAME] :P" at bounding box center [86, 143] width 76 height 12
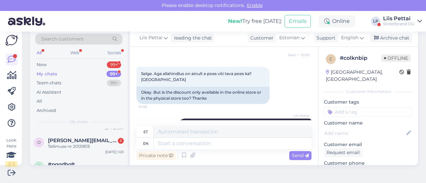
scroll to position [386, 0]
click at [83, 141] on span "[PERSON_NAME][EMAIL_ADDRESS][DOMAIN_NAME]" at bounding box center [82, 140] width 69 height 6
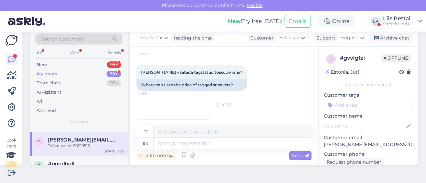
scroll to position [439, 0]
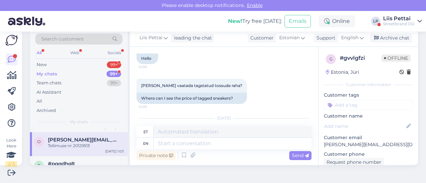
click at [305, 115] on div "Chat started [DATE] Tere! 18:34 Hello! Soovin tagastada pakki, kuid tagastyamis…" at bounding box center [226, 87] width 181 height 67
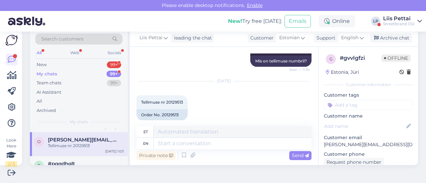
scroll to position [585, 0]
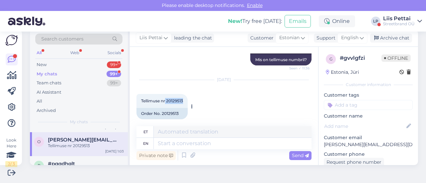
drag, startPoint x: 166, startPoint y: 94, endPoint x: 188, endPoint y: 94, distance: 21.6
click at [188, 94] on div "Tellimuse nr 20129513 1:03" at bounding box center [161, 101] width 51 height 14
copy span "20129513"
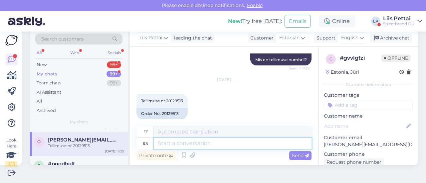
click at [176, 141] on textarea at bounding box center [233, 143] width 158 height 11
type textarea "Tere, ole"
type textarea "Tere,"
type textarea "Tere, oleme sa"
type textarea "Tere, oleme"
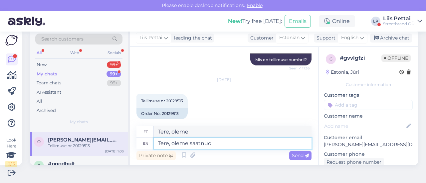
type textarea "Tere, oleme saatnud"
type textarea "Tere, oleme saatnud tellimusel o"
type textarea "Tere, oleme saatnud tellimusel"
type textarea "Tere, oleme saatnud tellimusel oleva em"
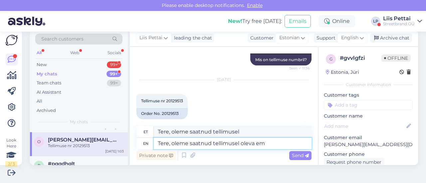
type textarea "Tere, oleme saatnud tellimusel oleva"
type textarea "Tere, oleme saatnud tellimusel oleva emaili pe"
type textarea "Tere, oleme saatnud tellimusel oleva emaili"
type textarea "Tere, oleme saatnud tellimusel oleva emaili [PERSON_NAME]"
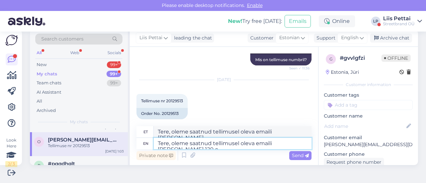
type textarea "Tere, oleme saatnud tellimusel oleva emaili [PERSON_NAME] 120 eu"
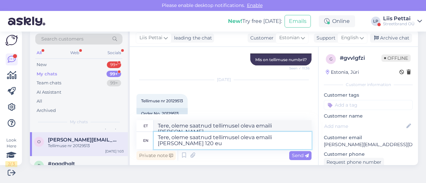
type textarea "Tere, oleme saatnud tellimusel oleva emaili [PERSON_NAME] 120"
type textarea "Tere, oleme saatnud tellimusel oleva emaili [PERSON_NAME] 120 euro v"
type textarea "Tere, oleme saatnud tellimusel oleva emaili [PERSON_NAME] 120 euro"
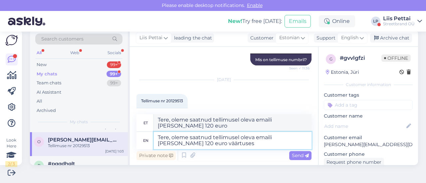
type textarea "Tere, oleme saatnud tellimusel oleva emaili [PERSON_NAME] 120 euro väärtuses k"
type textarea "Tere, oleme saatnud tellimusel oleva emaili [PERSON_NAME] 120 euro väärtuses"
type textarea "Tere, oleme saatnud tellimusel oleva emaili [PERSON_NAME] 120 euro väärtuses ki…"
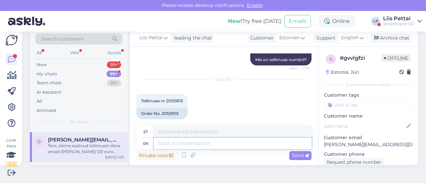
scroll to position [651, 0]
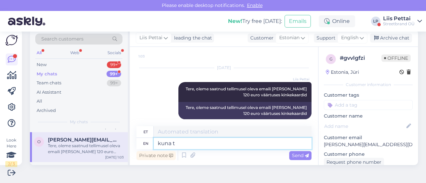
type textarea "kuna te"
type textarea "kuna"
type textarea "kuna tellimus o"
type textarea "kuna tellimus"
type textarea "kuna tellimus oli t"
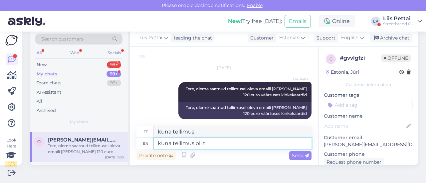
type textarea "kuna tellimus oli"
type textarea "kuna tellimus oli tasutud k"
type textarea "kuna tellimus oli tasuta"
type textarea "kuna tellimus oli tasutud kinkekaartidega"
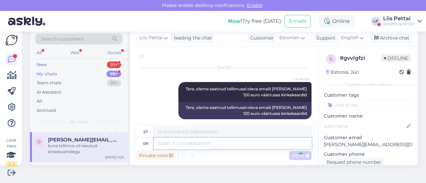
scroll to position [691, 0]
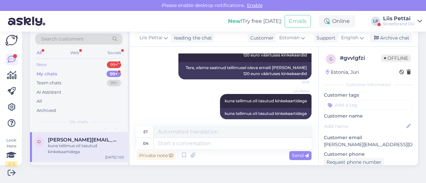
click at [55, 64] on div "New 99+" at bounding box center [78, 64] width 87 height 9
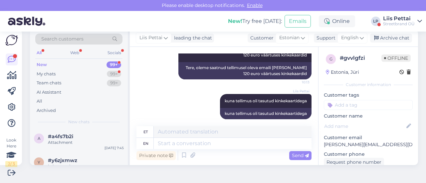
click at [390, 21] on div "Streetbrand OÜ" at bounding box center [399, 23] width 32 height 5
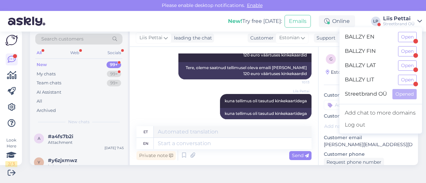
click at [396, 38] on div "BALLZY EN Open" at bounding box center [380, 37] width 82 height 14
click at [405, 37] on button "Open" at bounding box center [407, 37] width 19 height 10
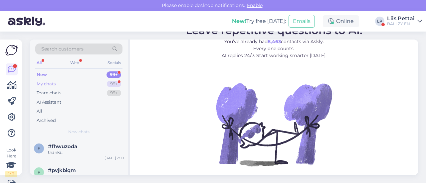
click at [67, 81] on div "My chats 99+" at bounding box center [78, 83] width 87 height 9
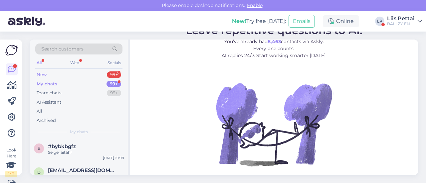
click at [59, 77] on div "New 99+" at bounding box center [78, 74] width 87 height 9
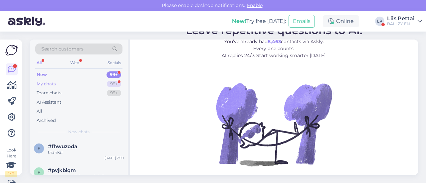
click at [75, 83] on div "My chats 99+" at bounding box center [78, 83] width 87 height 9
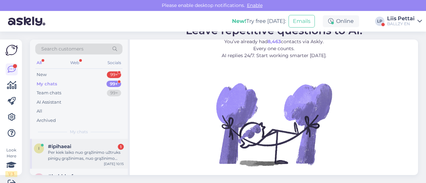
click at [55, 149] on span "#ipihaeai" at bounding box center [59, 147] width 23 height 6
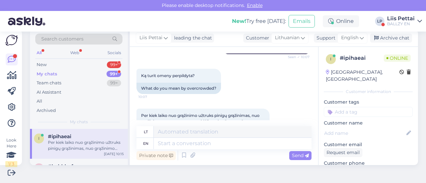
scroll to position [414, 0]
